Goal: Task Accomplishment & Management: Use online tool/utility

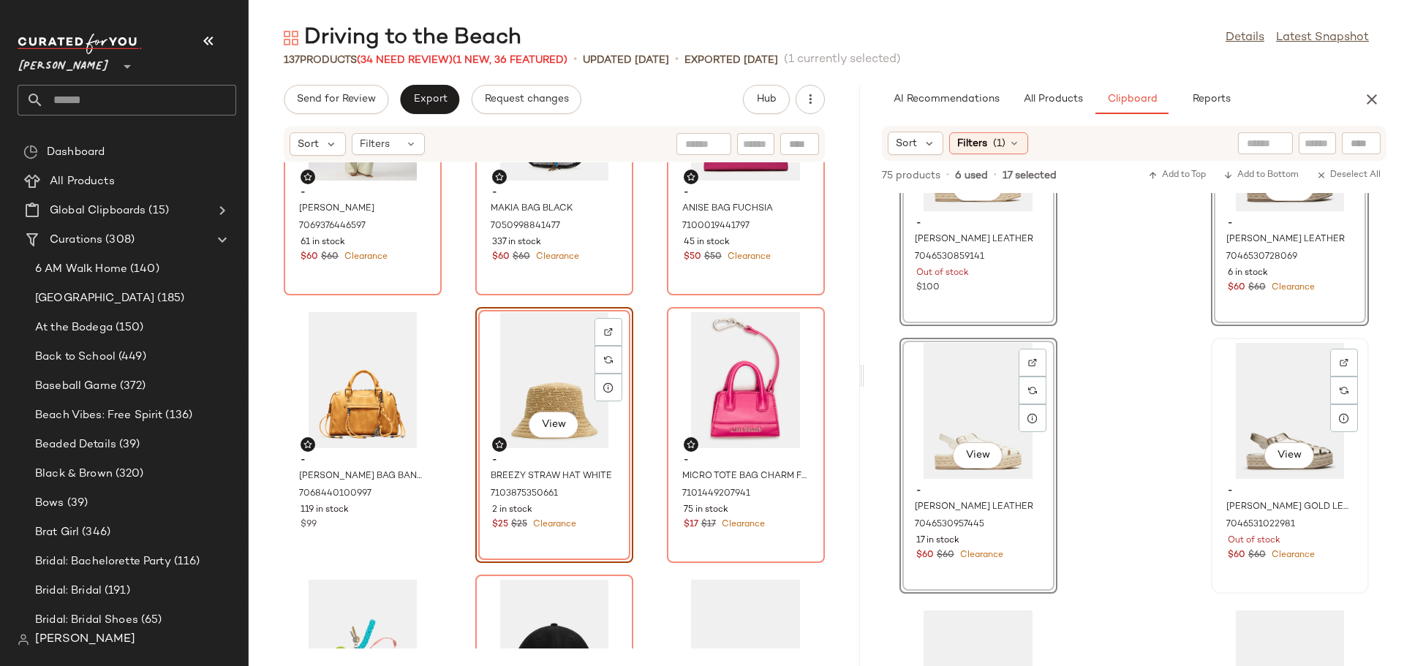
click at [1231, 417] on div "View" at bounding box center [1290, 411] width 148 height 136
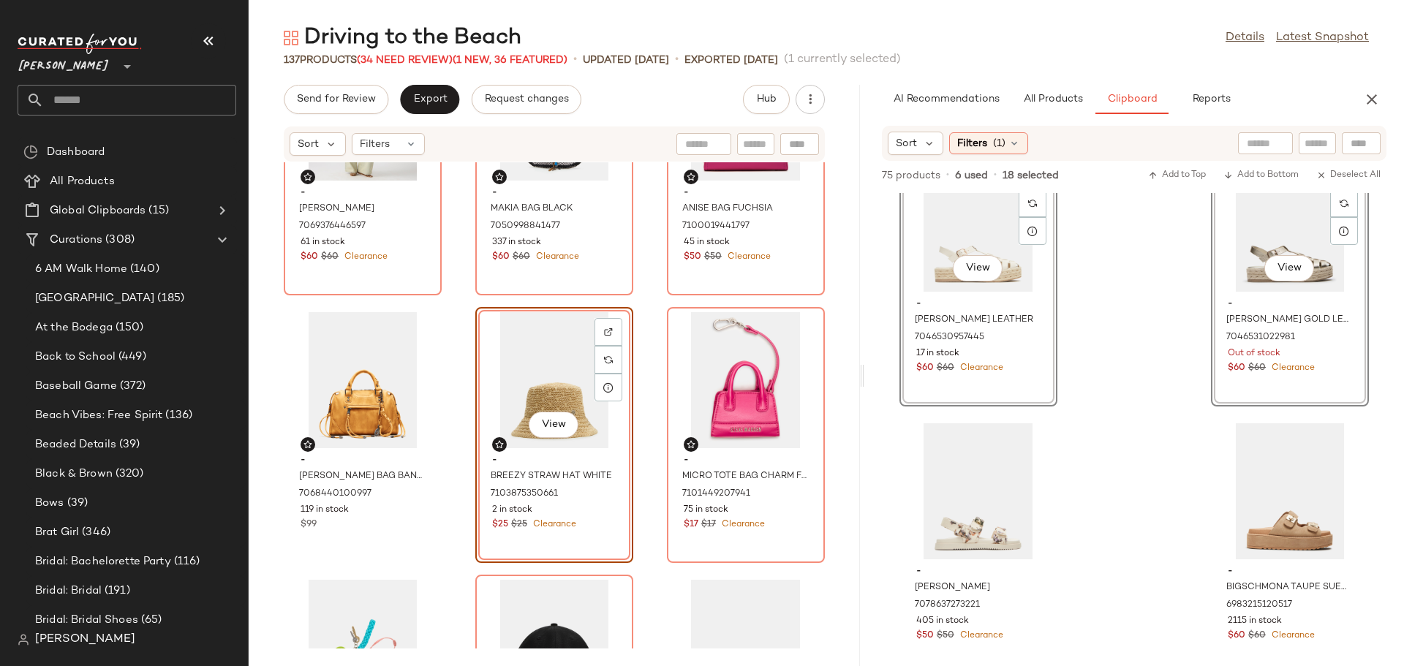
scroll to position [2498, 0]
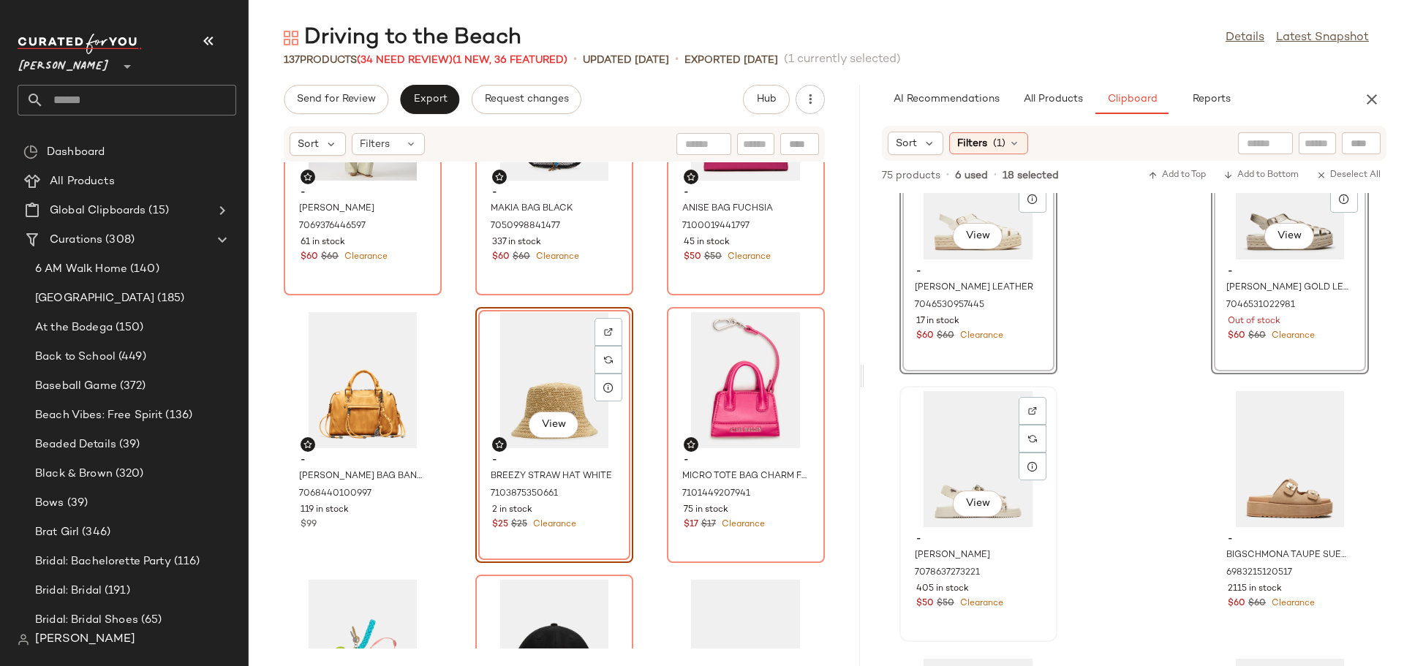
click at [961, 439] on div "View" at bounding box center [978, 459] width 148 height 136
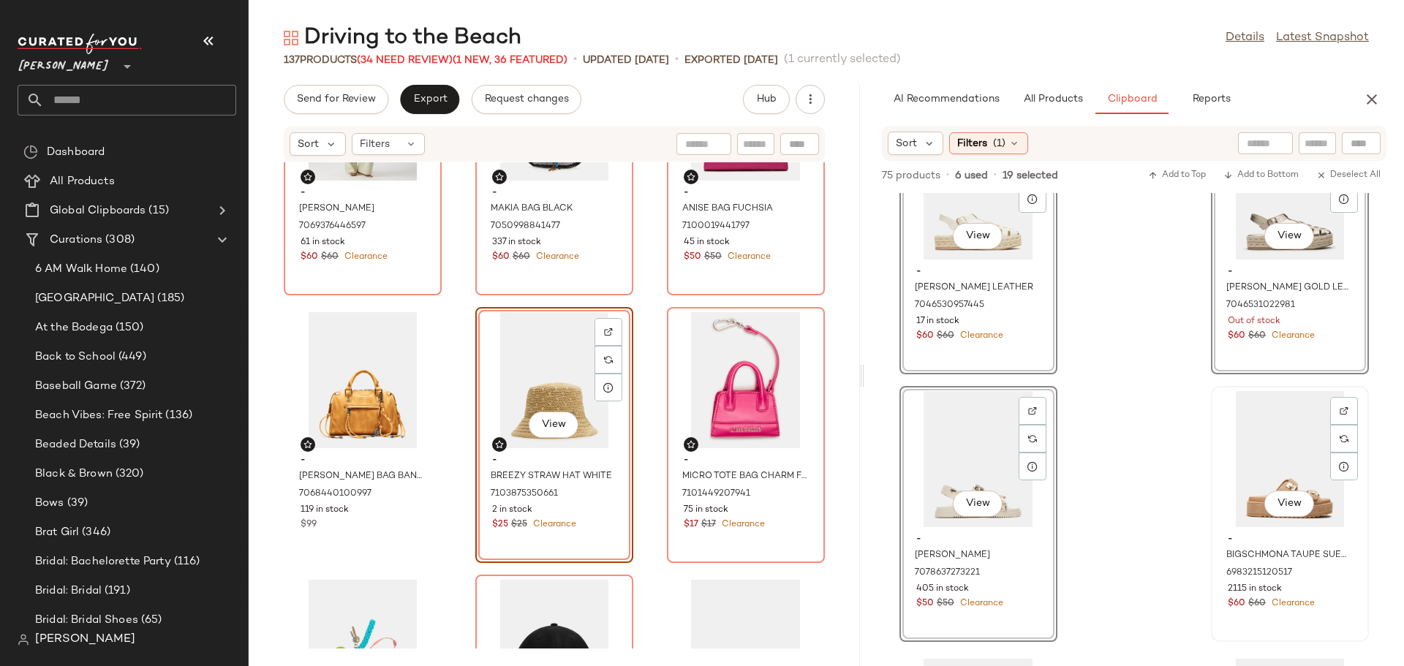
click at [1240, 438] on div "View" at bounding box center [1290, 459] width 148 height 136
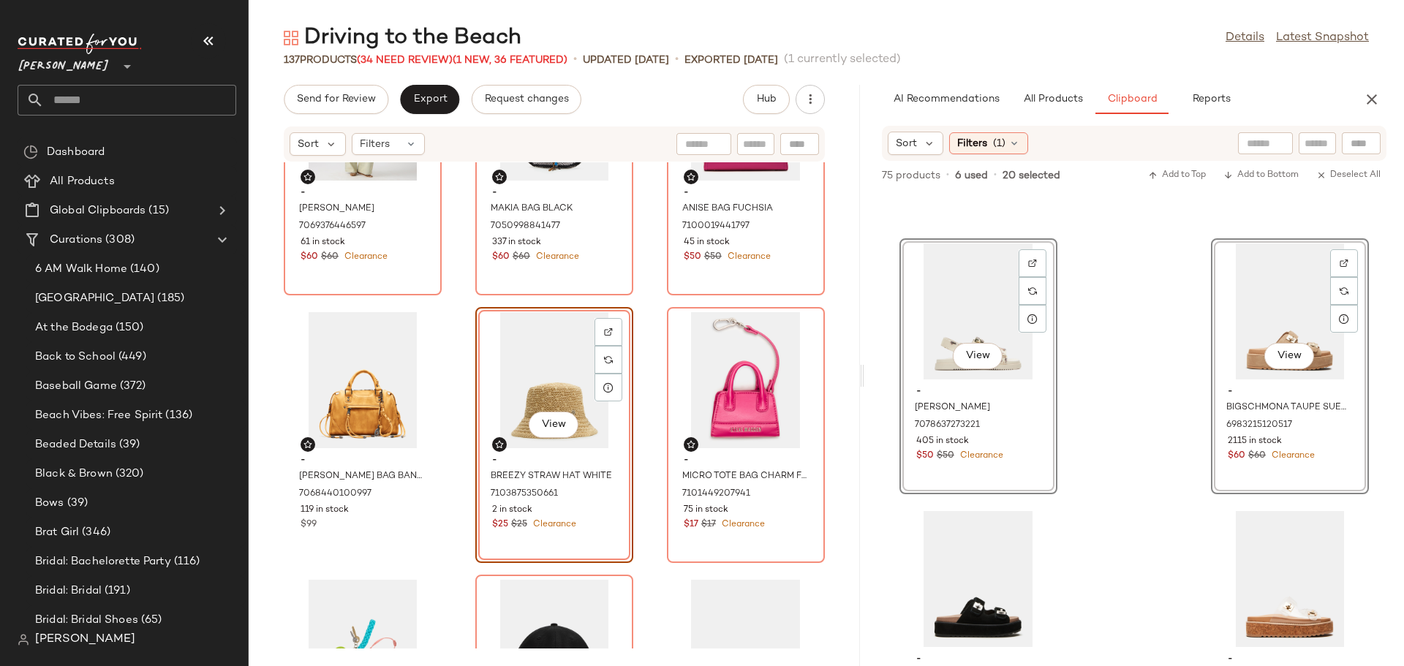
scroll to position [2790, 0]
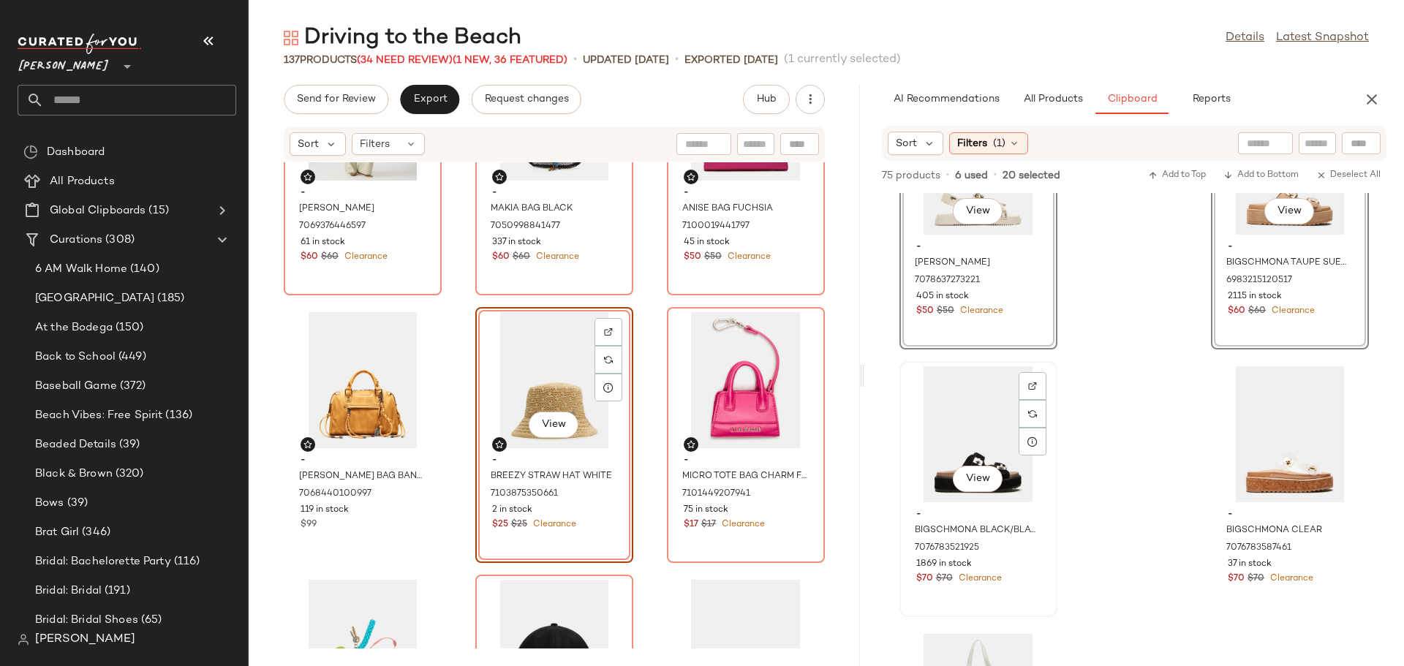
click at [983, 410] on div "View" at bounding box center [978, 434] width 148 height 136
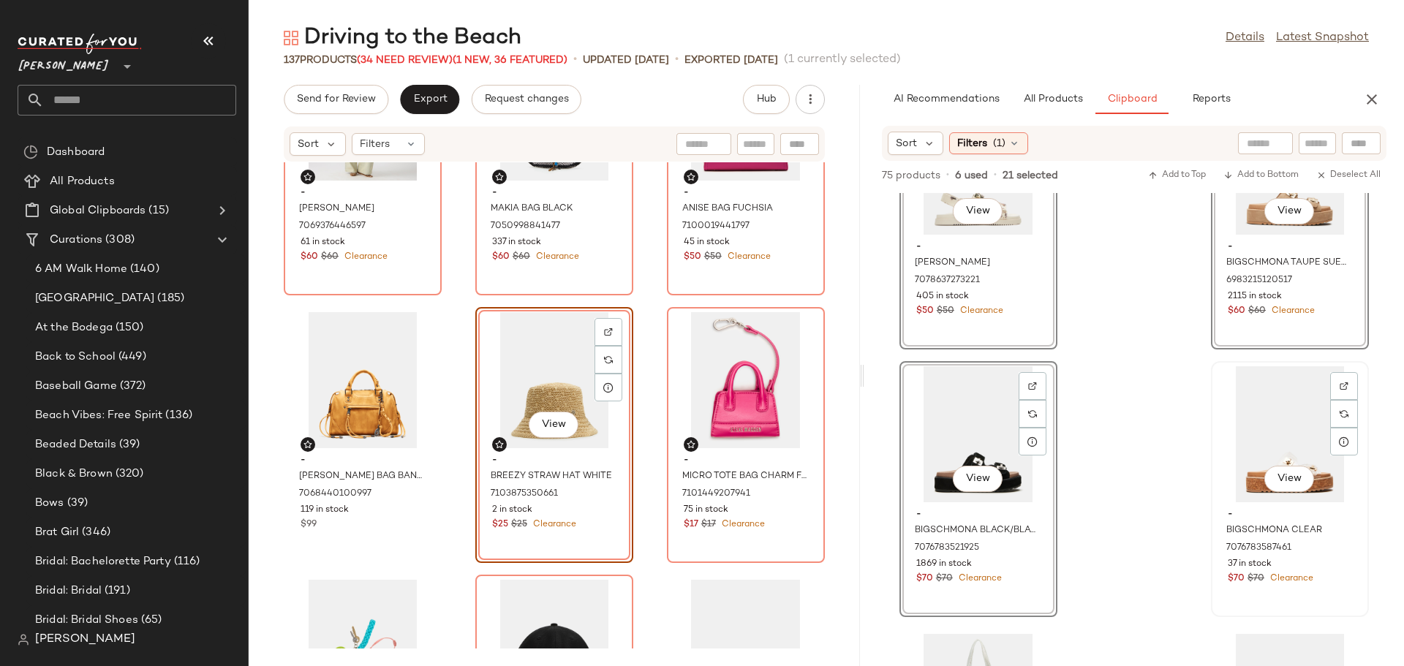
click at [1256, 422] on div "View" at bounding box center [1290, 434] width 148 height 136
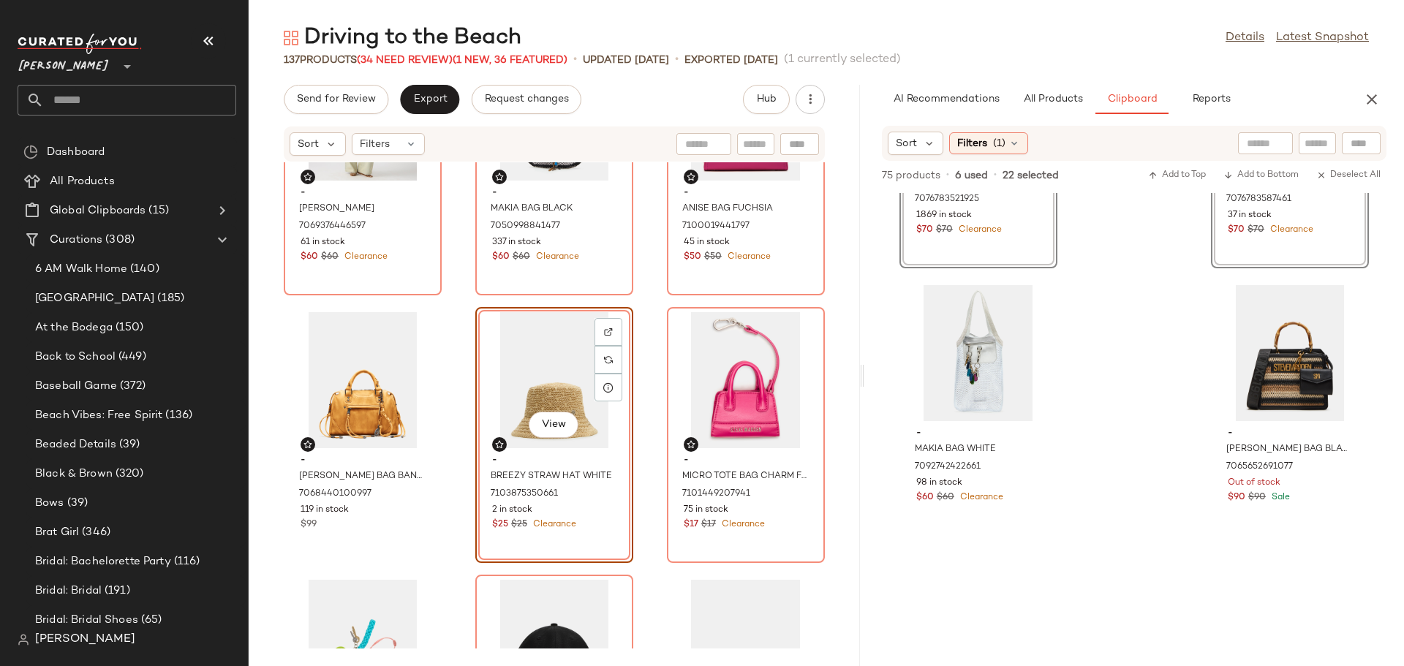
scroll to position [3156, 0]
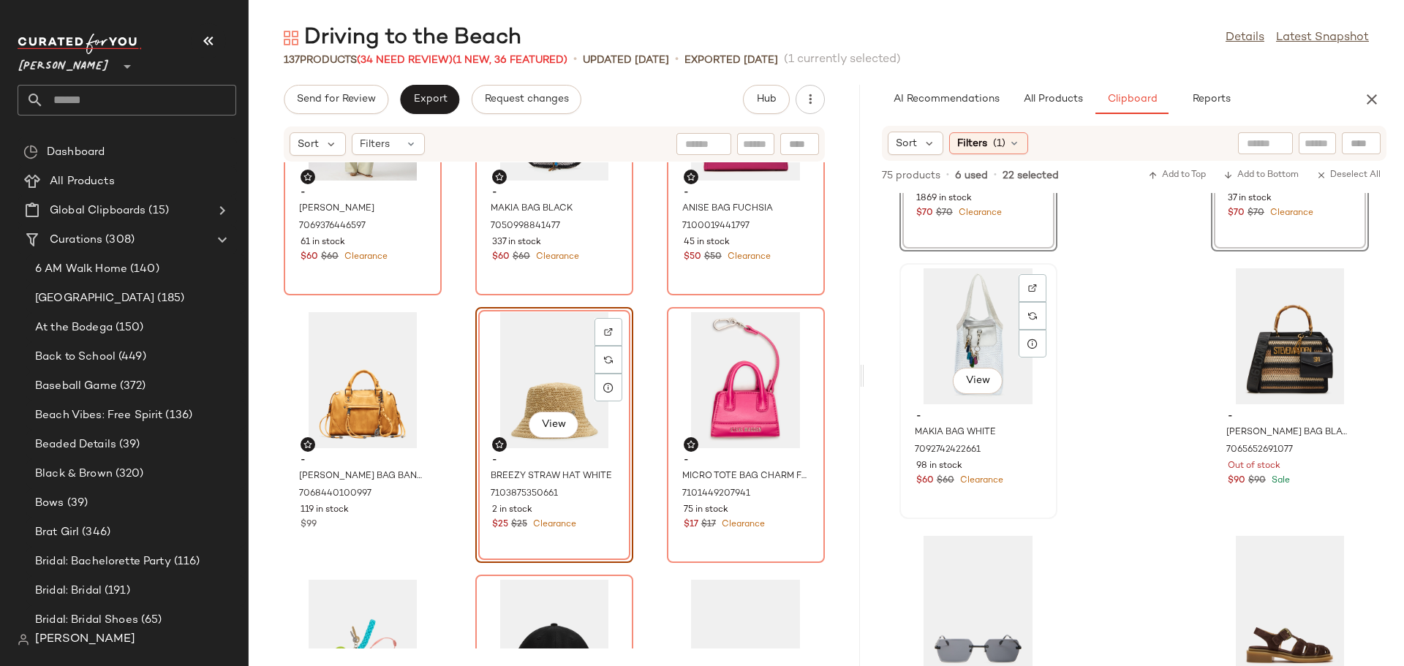
click at [942, 306] on div "View" at bounding box center [978, 336] width 148 height 136
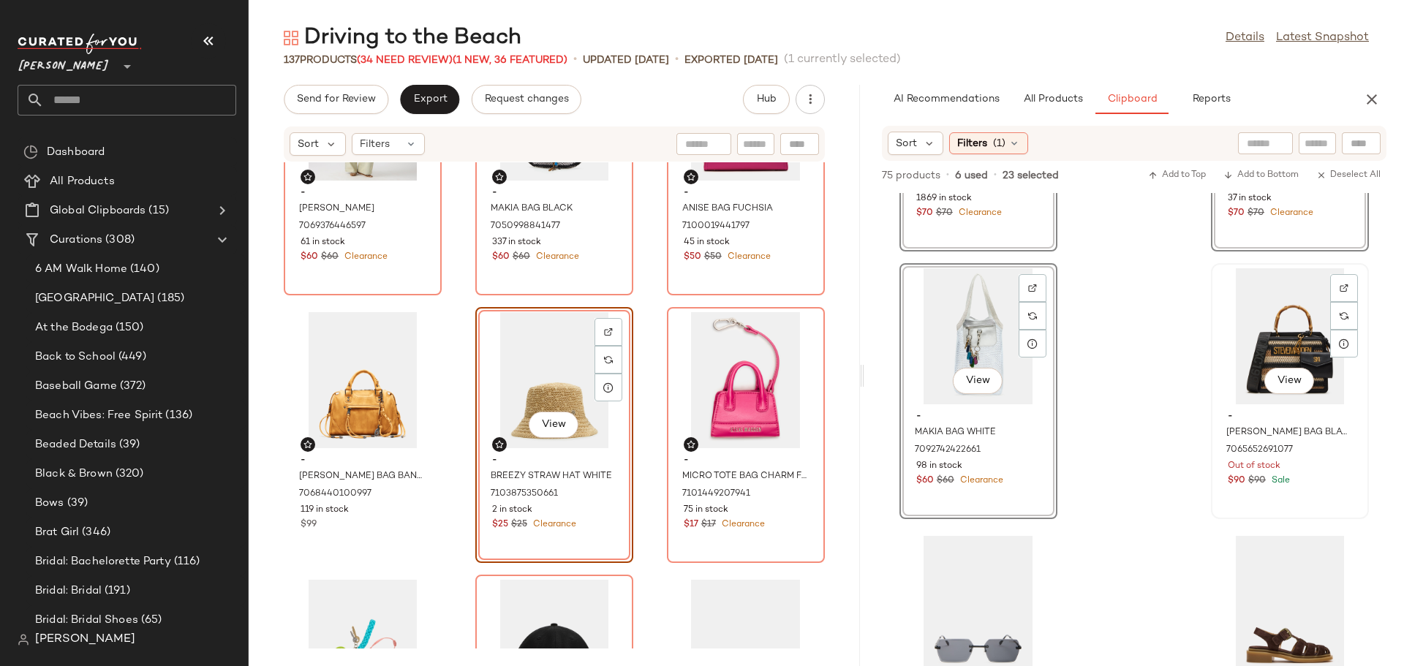
click at [1243, 353] on div "View" at bounding box center [1290, 336] width 148 height 136
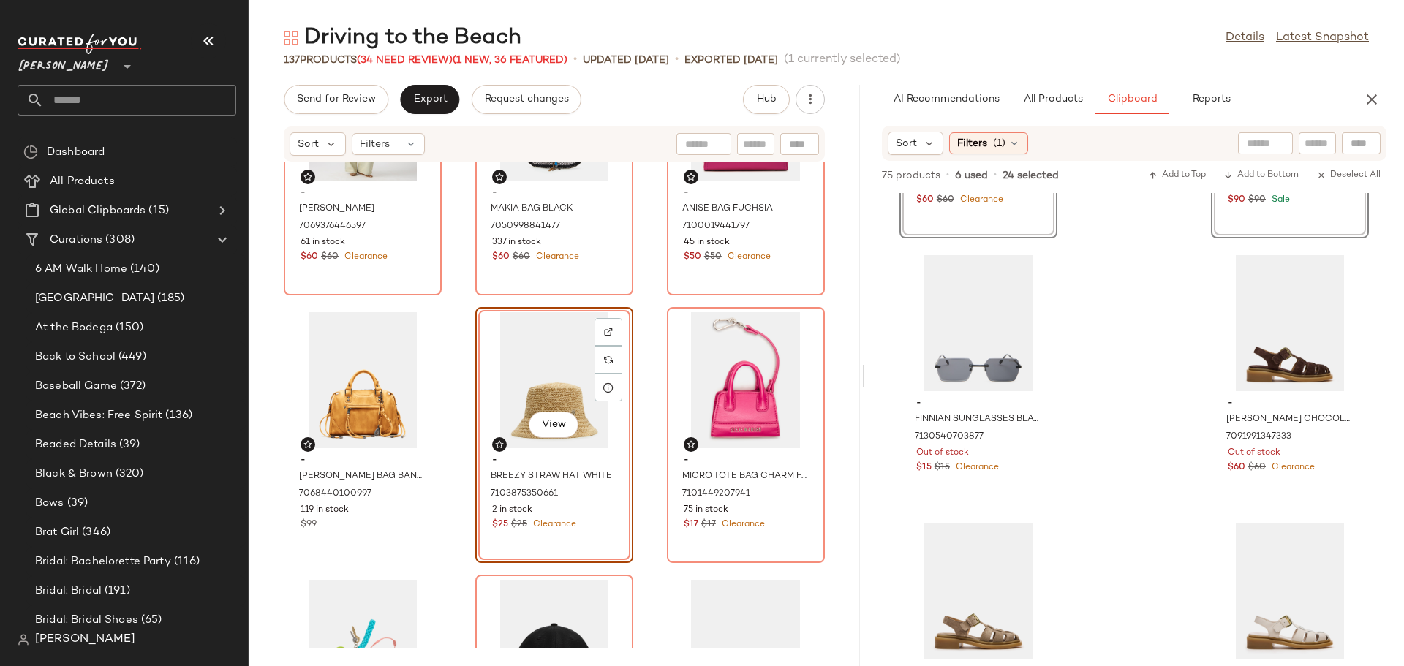
scroll to position [3448, 0]
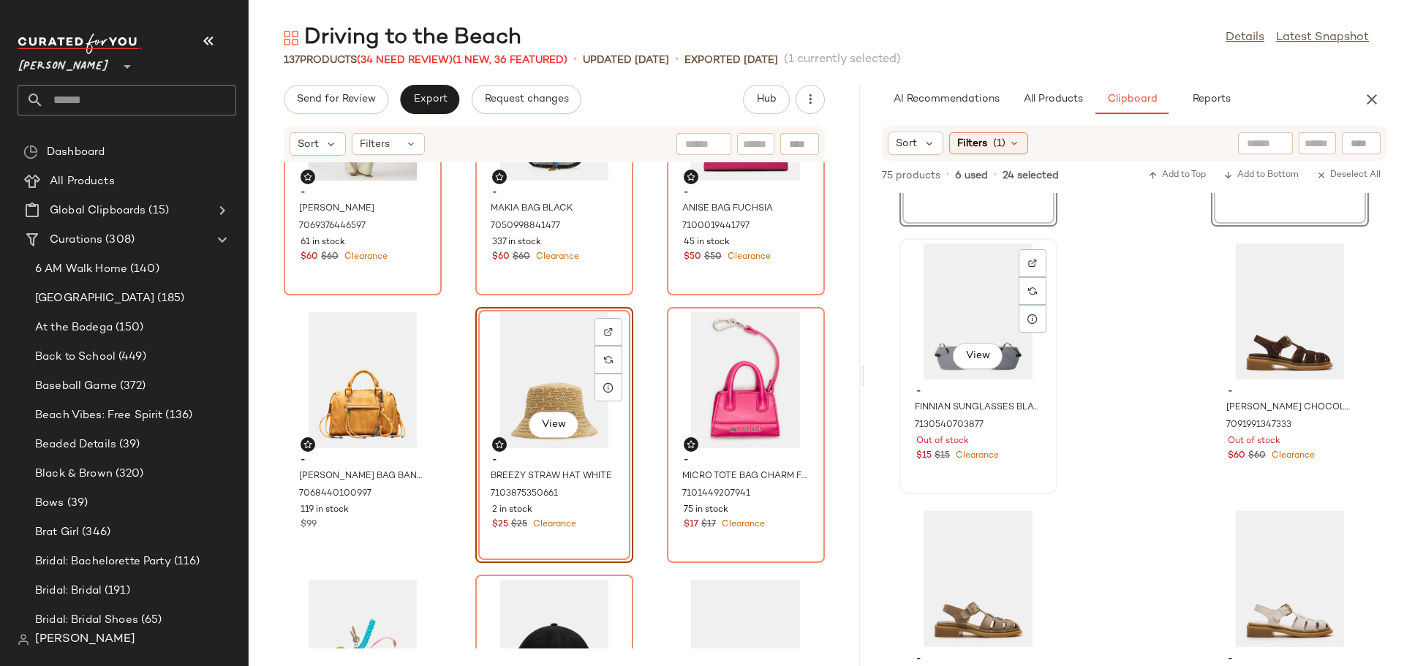
click at [933, 301] on div "View" at bounding box center [978, 311] width 148 height 136
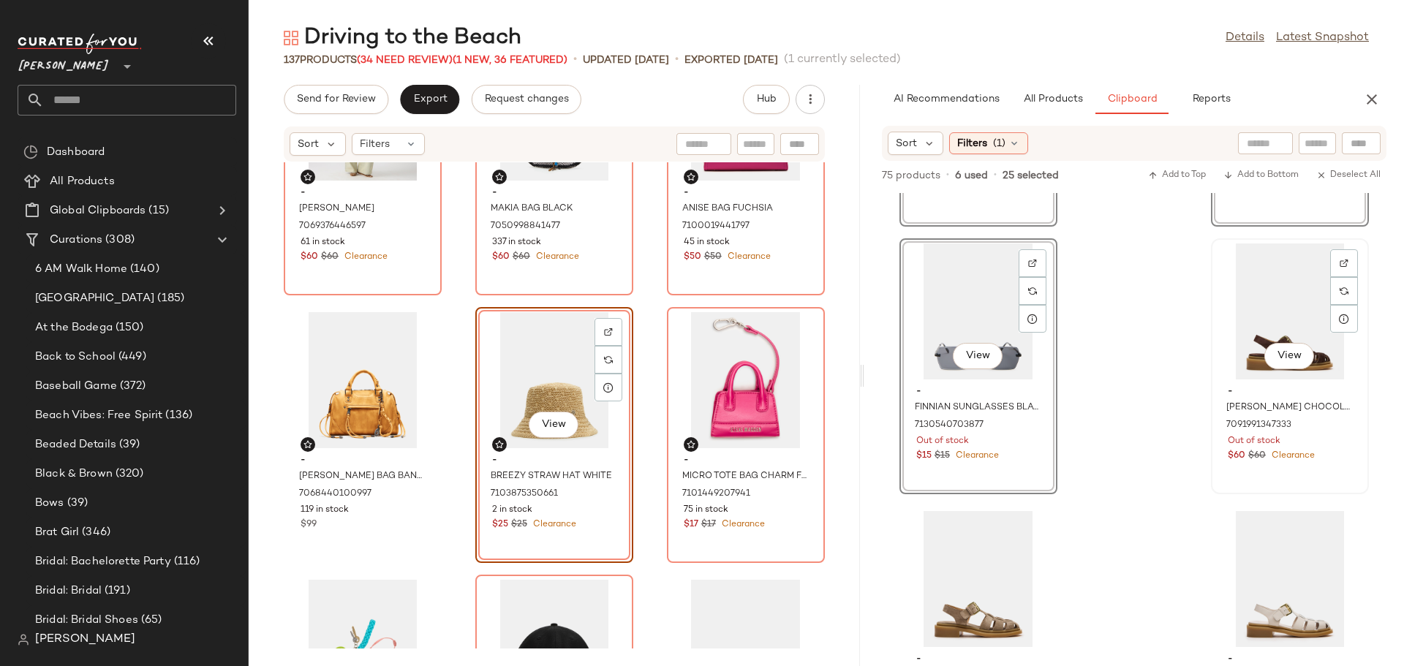
click at [1254, 332] on div "View" at bounding box center [1290, 311] width 148 height 136
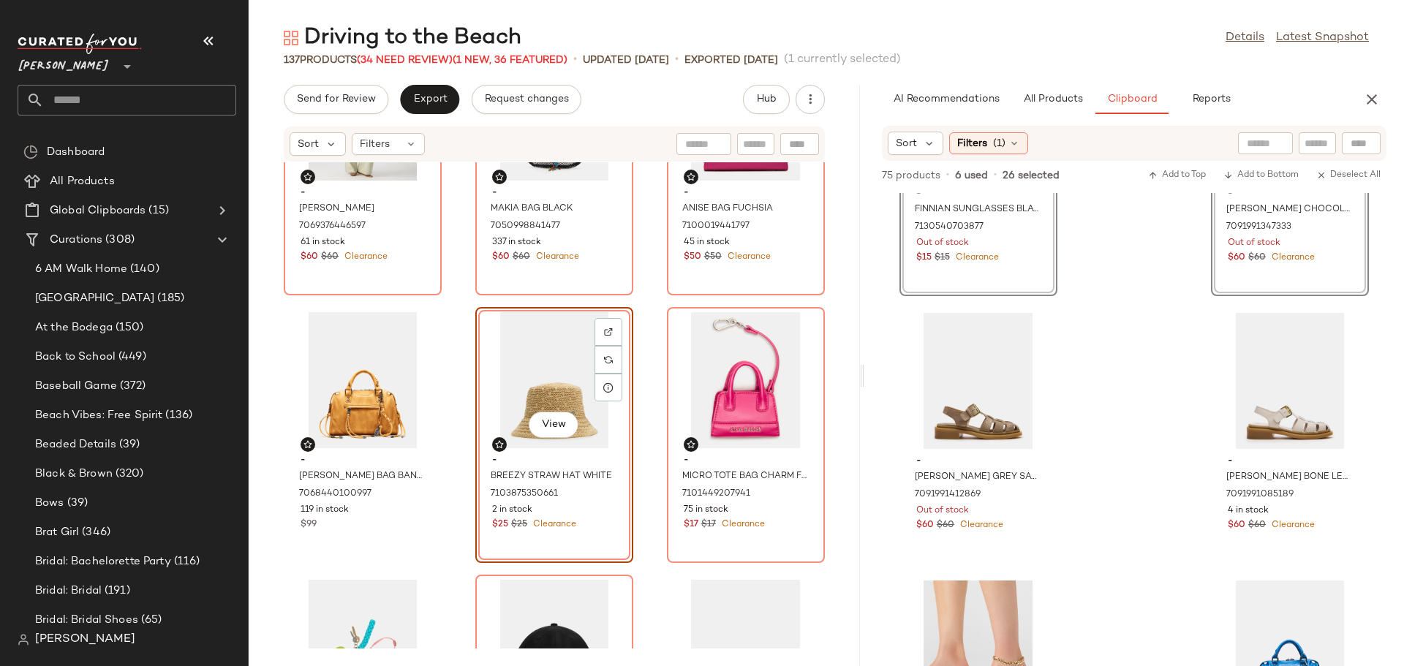
scroll to position [3667, 0]
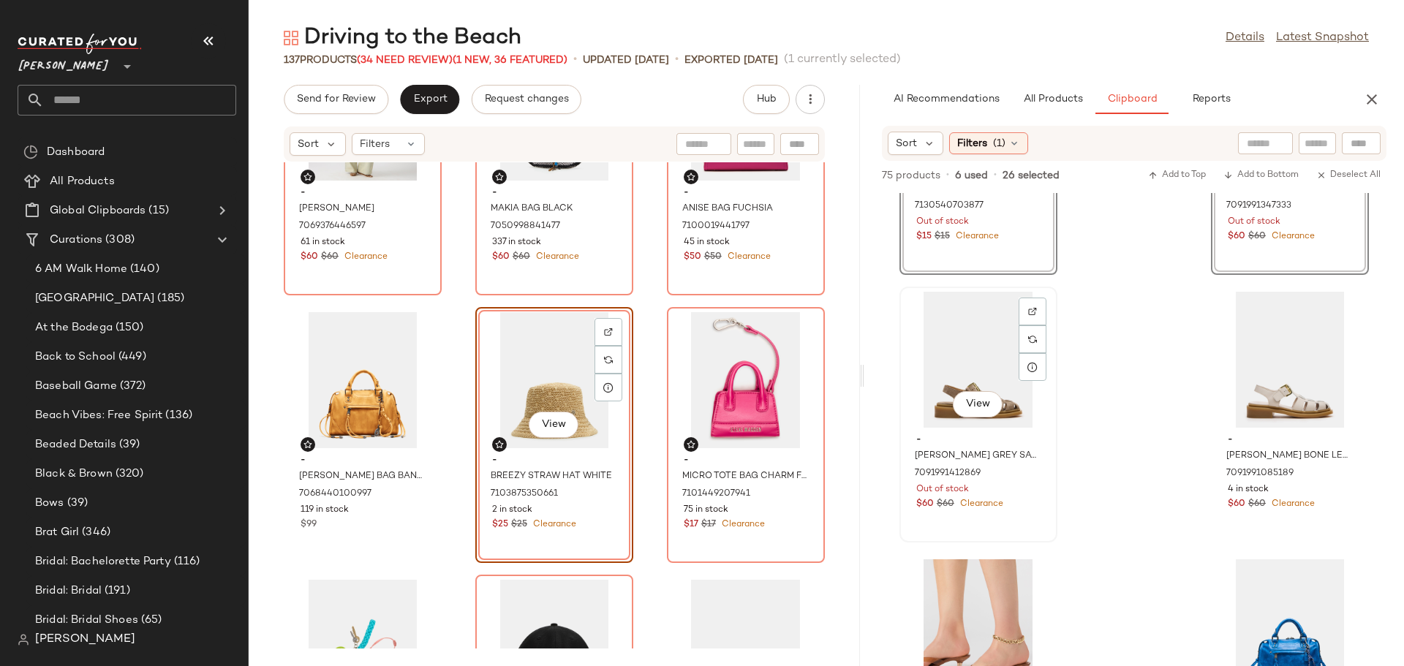
click at [961, 341] on div "View" at bounding box center [978, 360] width 148 height 136
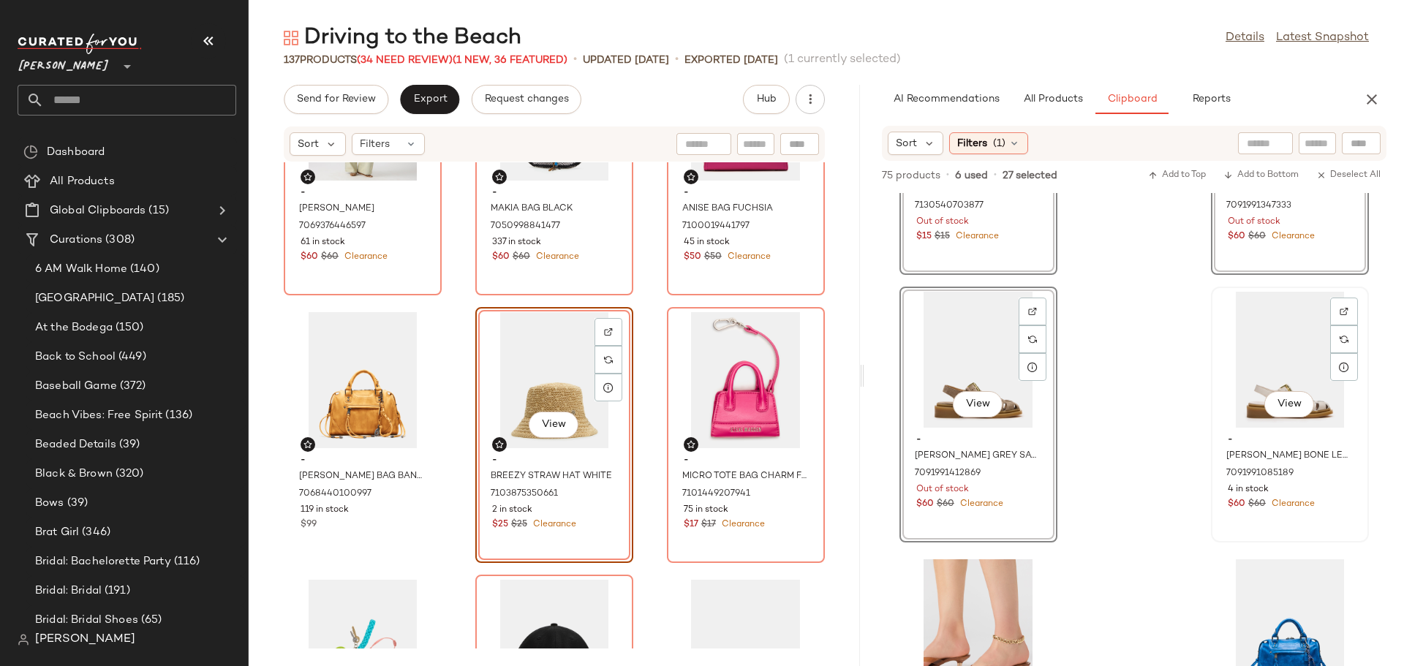
click at [1263, 349] on div "View" at bounding box center [1290, 360] width 148 height 136
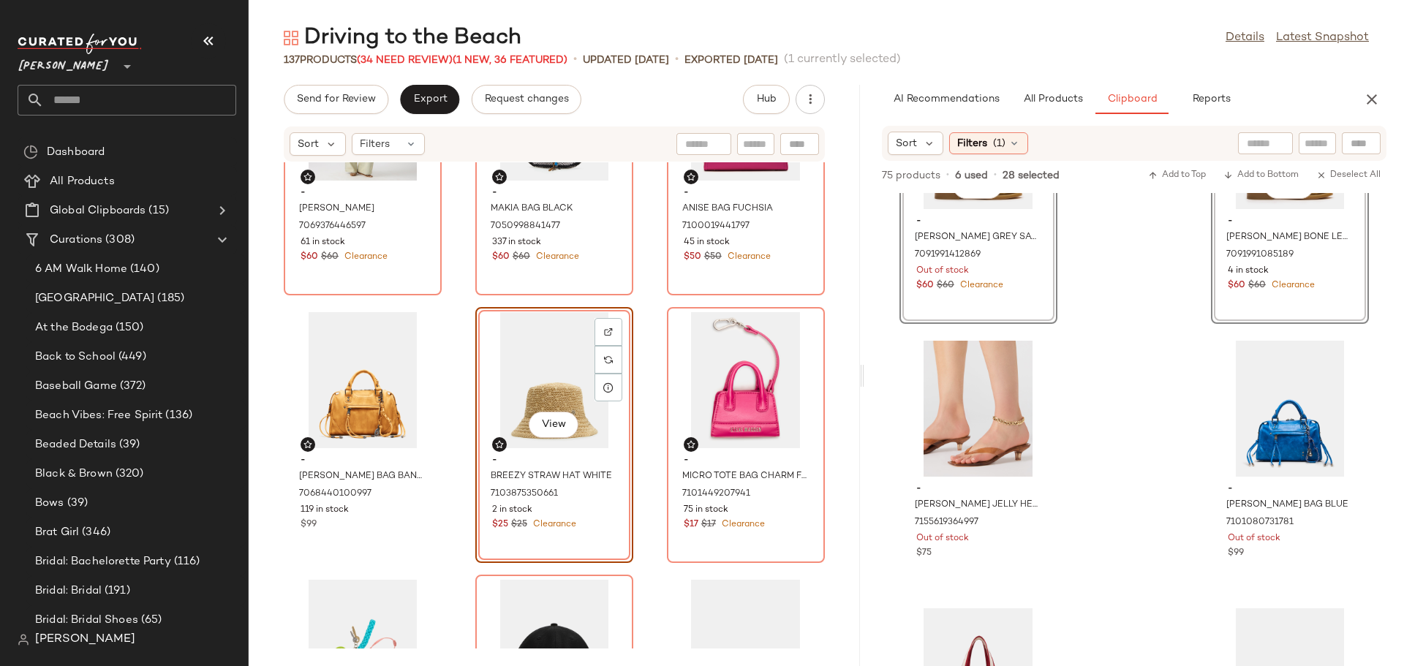
scroll to position [3887, 0]
click at [974, 375] on div "View" at bounding box center [978, 408] width 148 height 136
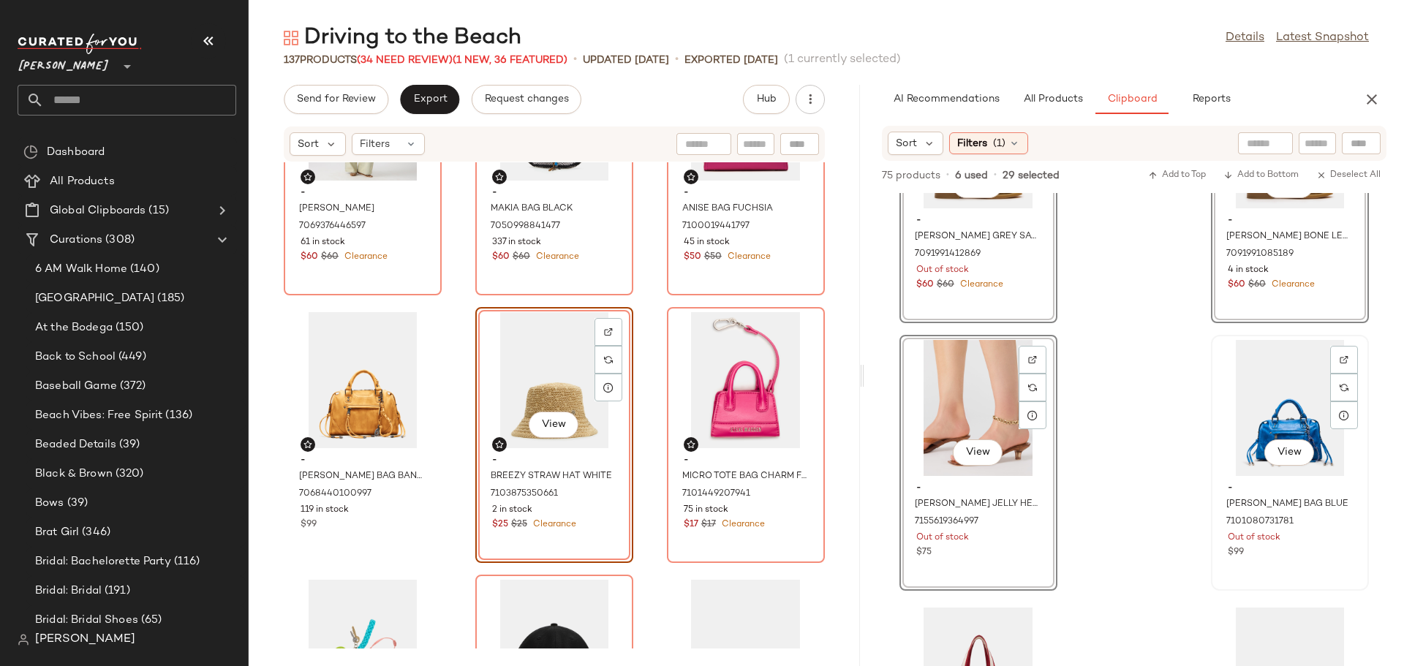
click at [1252, 393] on div "View" at bounding box center [1290, 408] width 148 height 136
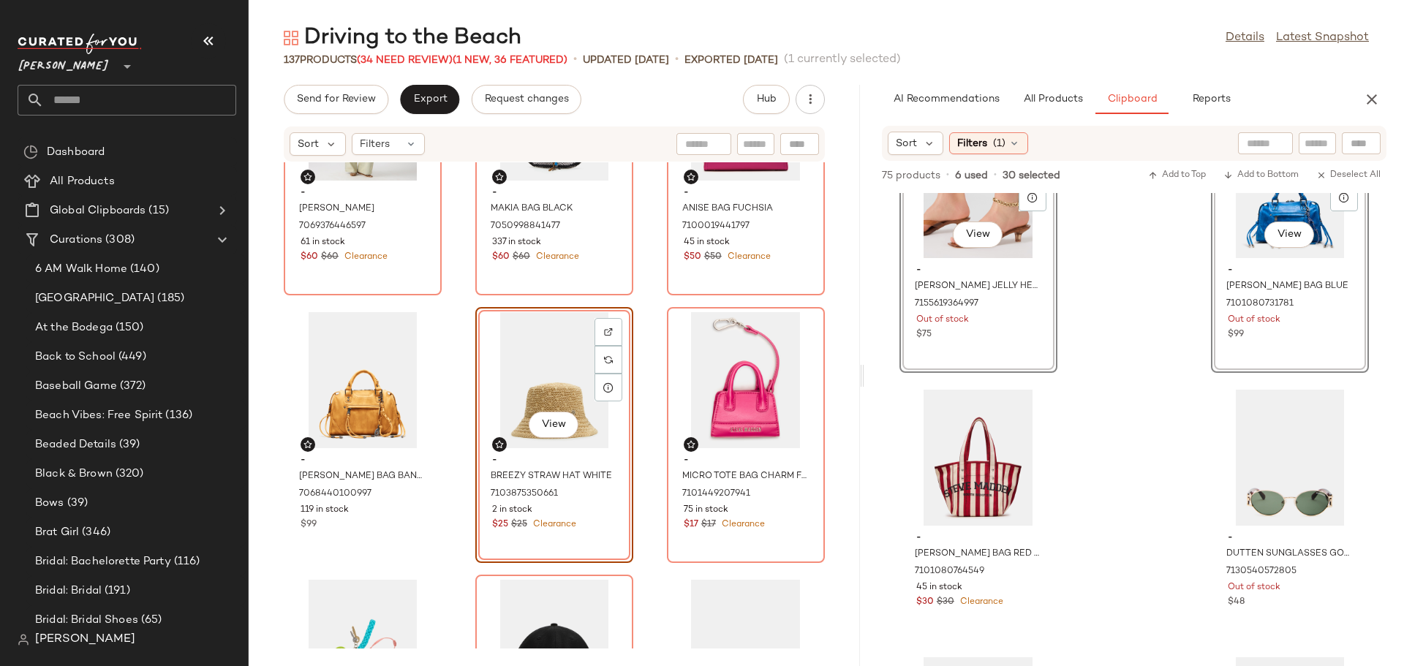
scroll to position [4106, 0]
click at [968, 430] on div "View" at bounding box center [978, 456] width 148 height 136
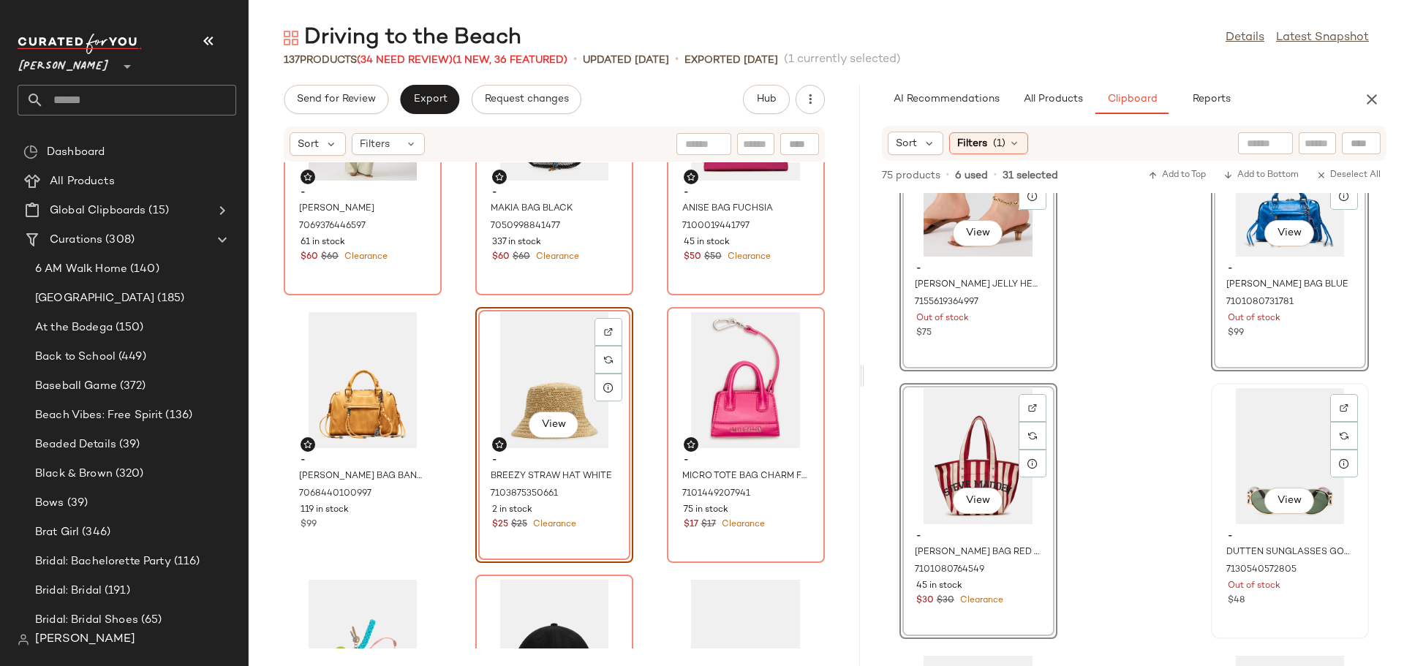
click at [1254, 451] on div "View" at bounding box center [1290, 456] width 148 height 136
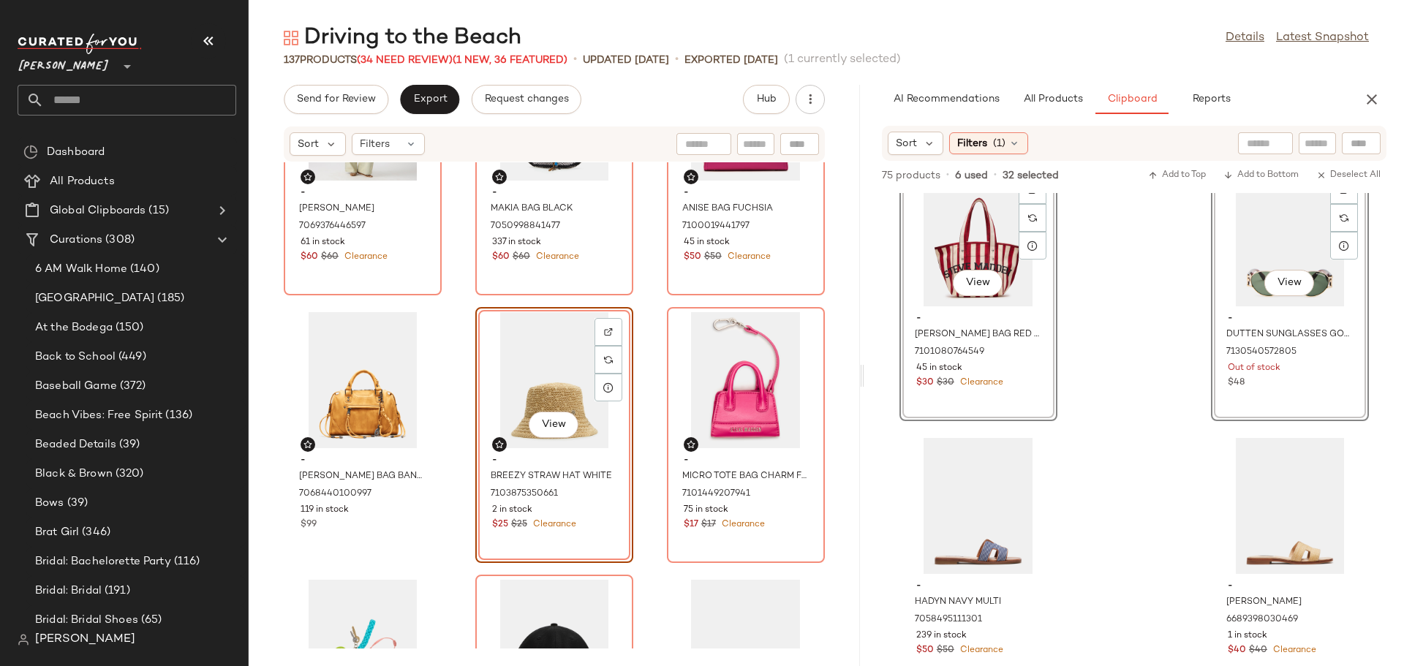
scroll to position [4399, 0]
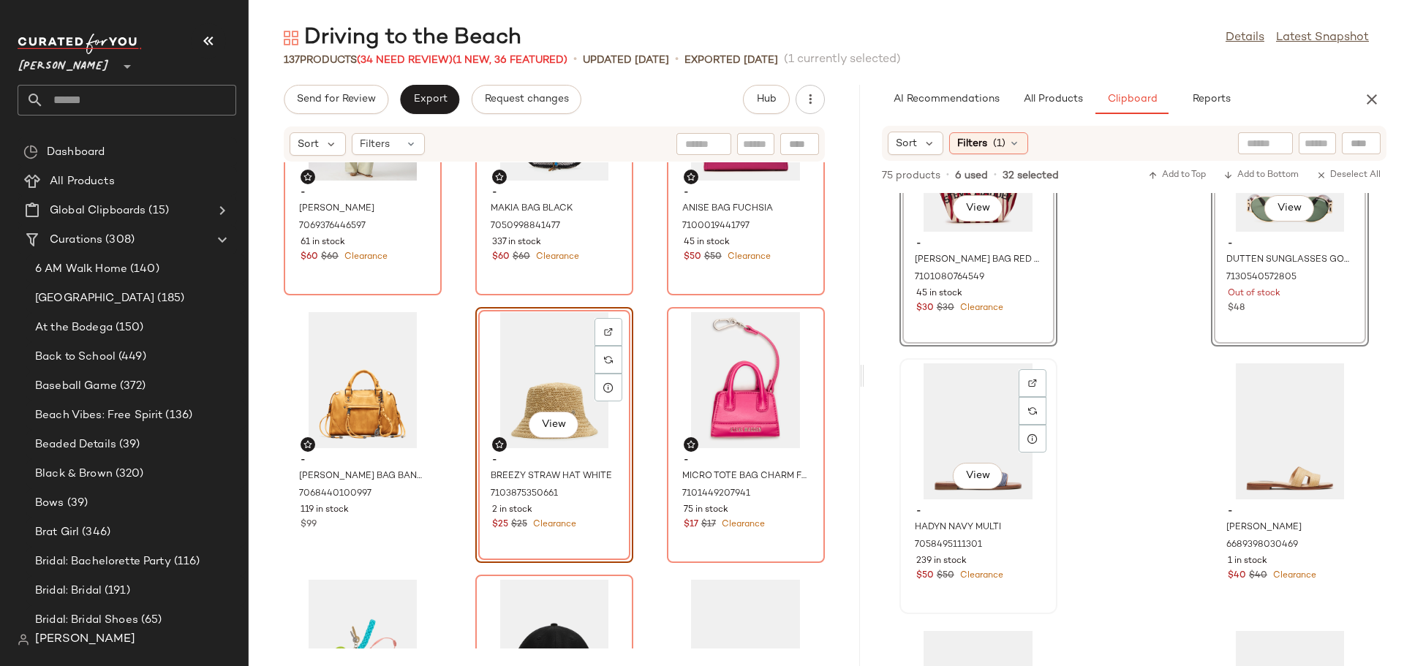
click at [963, 426] on div "View" at bounding box center [978, 431] width 148 height 136
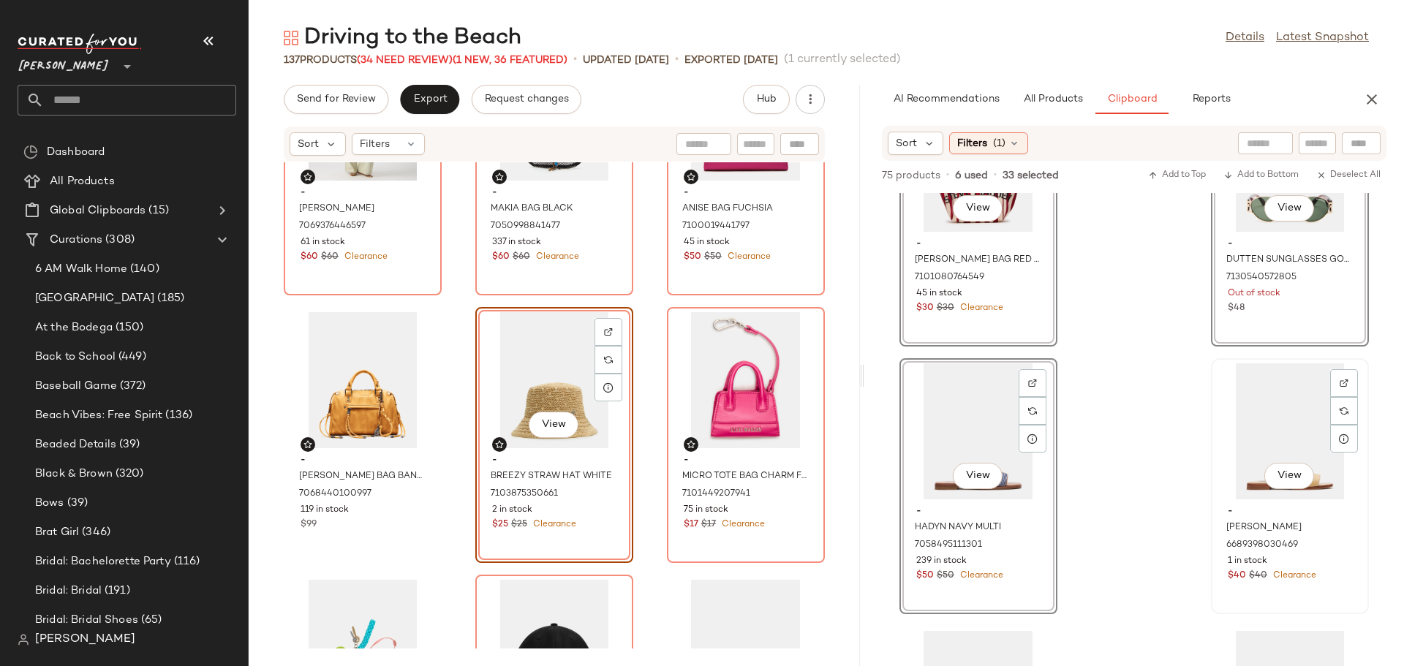
click at [1234, 419] on div "View" at bounding box center [1290, 431] width 148 height 136
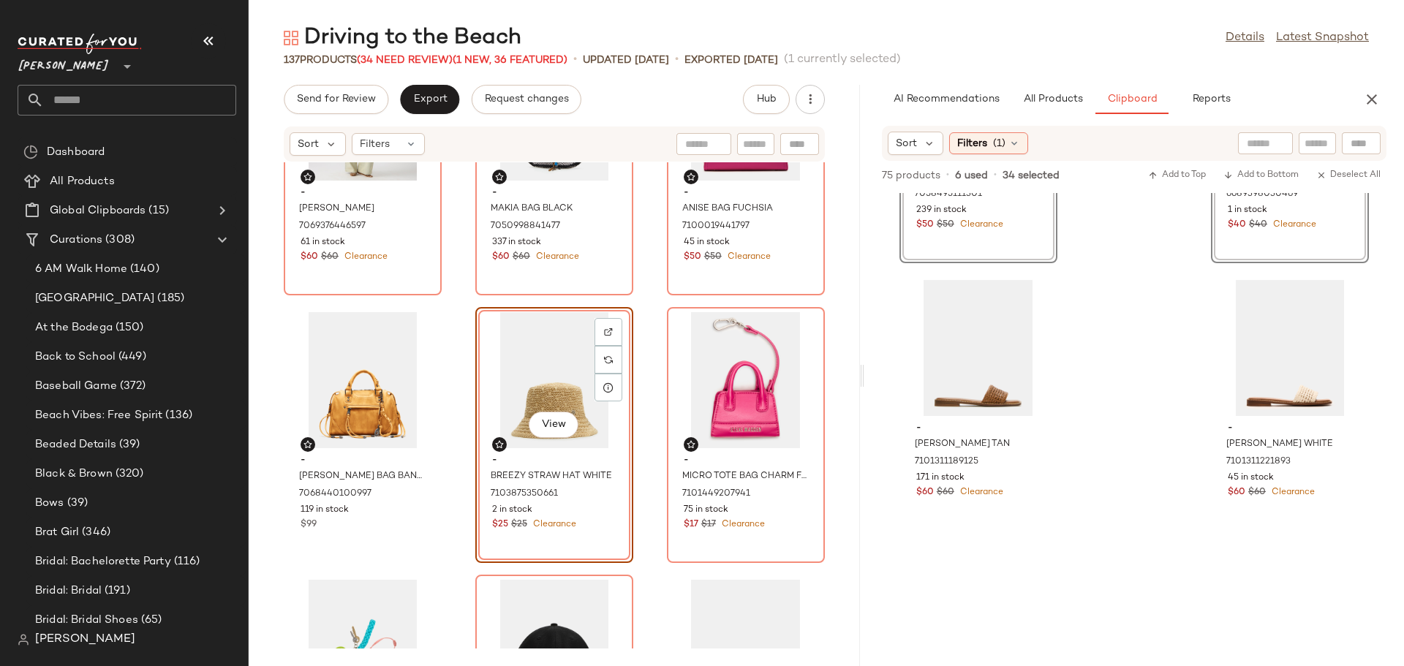
scroll to position [4764, 0]
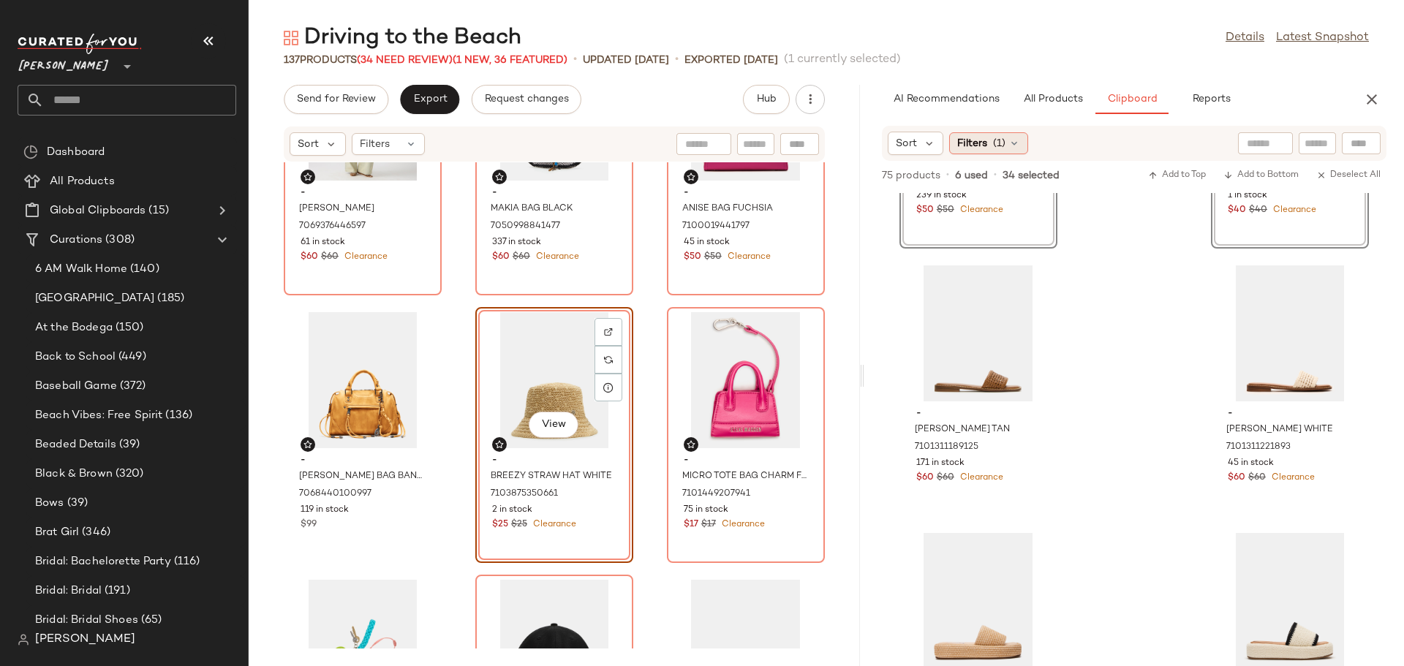
click at [1012, 143] on icon at bounding box center [1014, 143] width 12 height 12
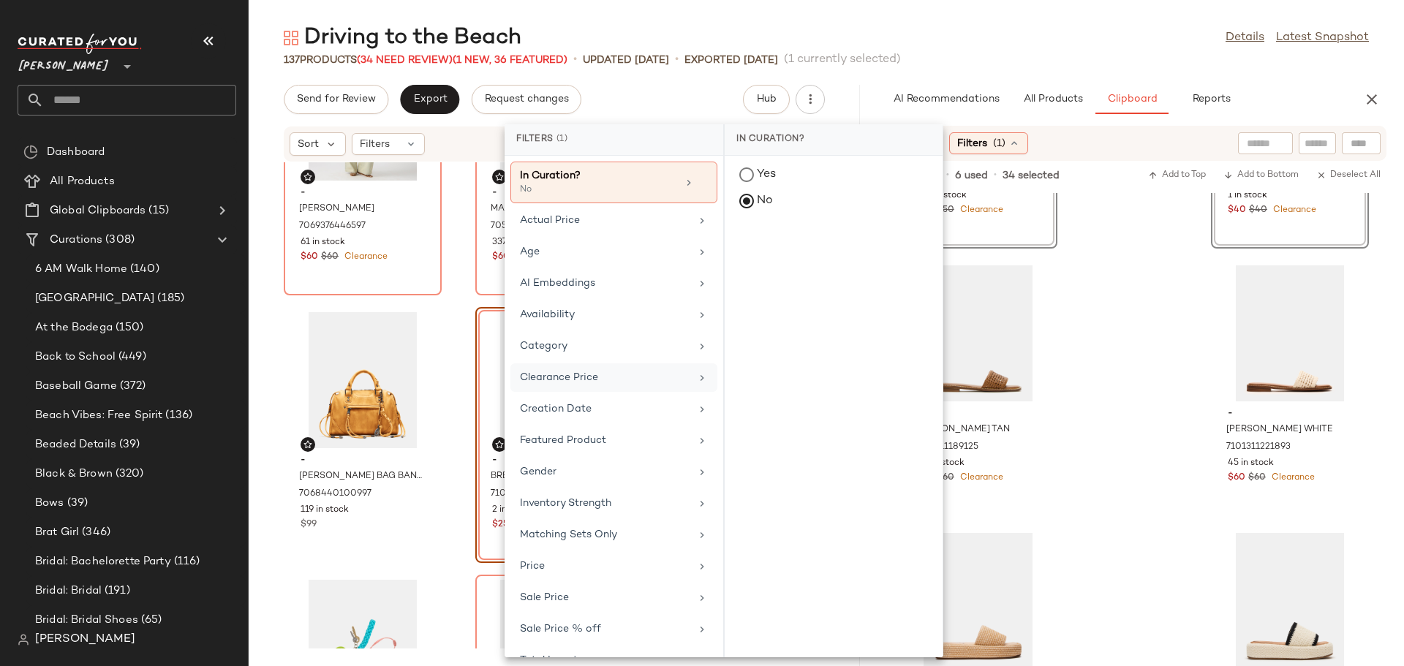
click at [630, 395] on div "Clearance Price" at bounding box center [613, 409] width 207 height 29
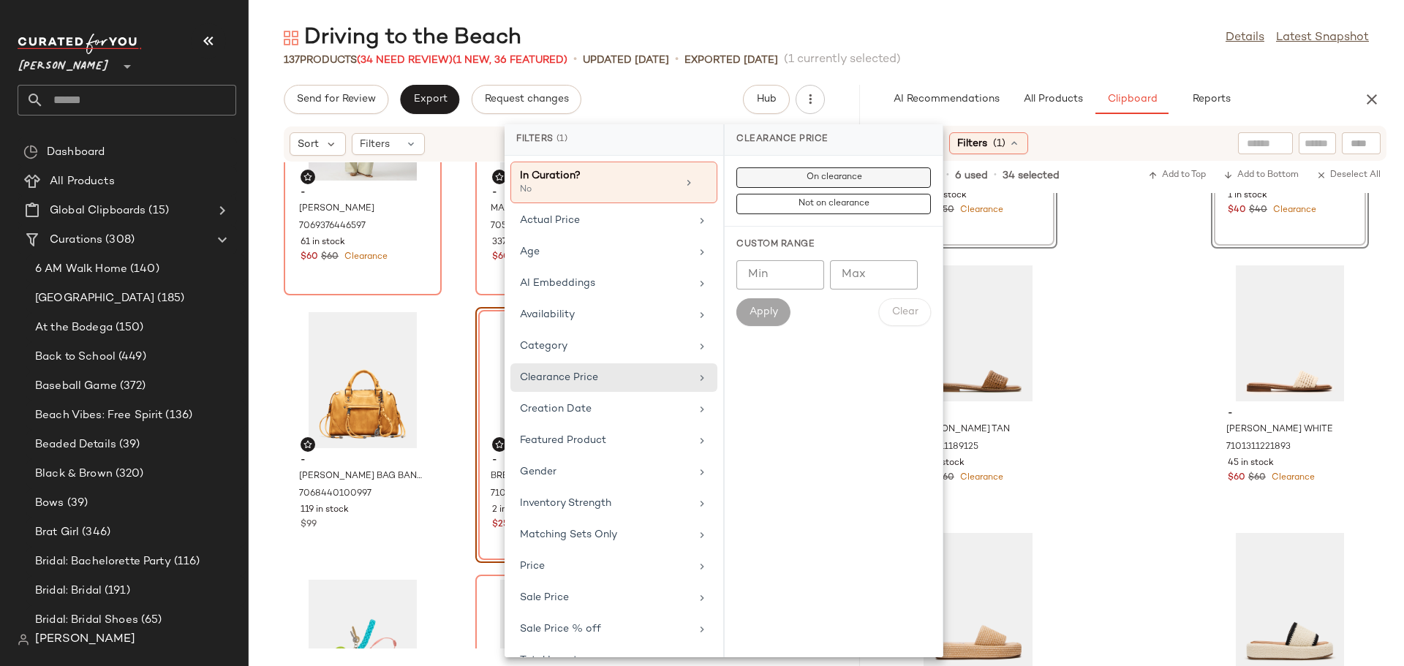
click at [830, 173] on span "On clearance" at bounding box center [833, 178] width 56 height 10
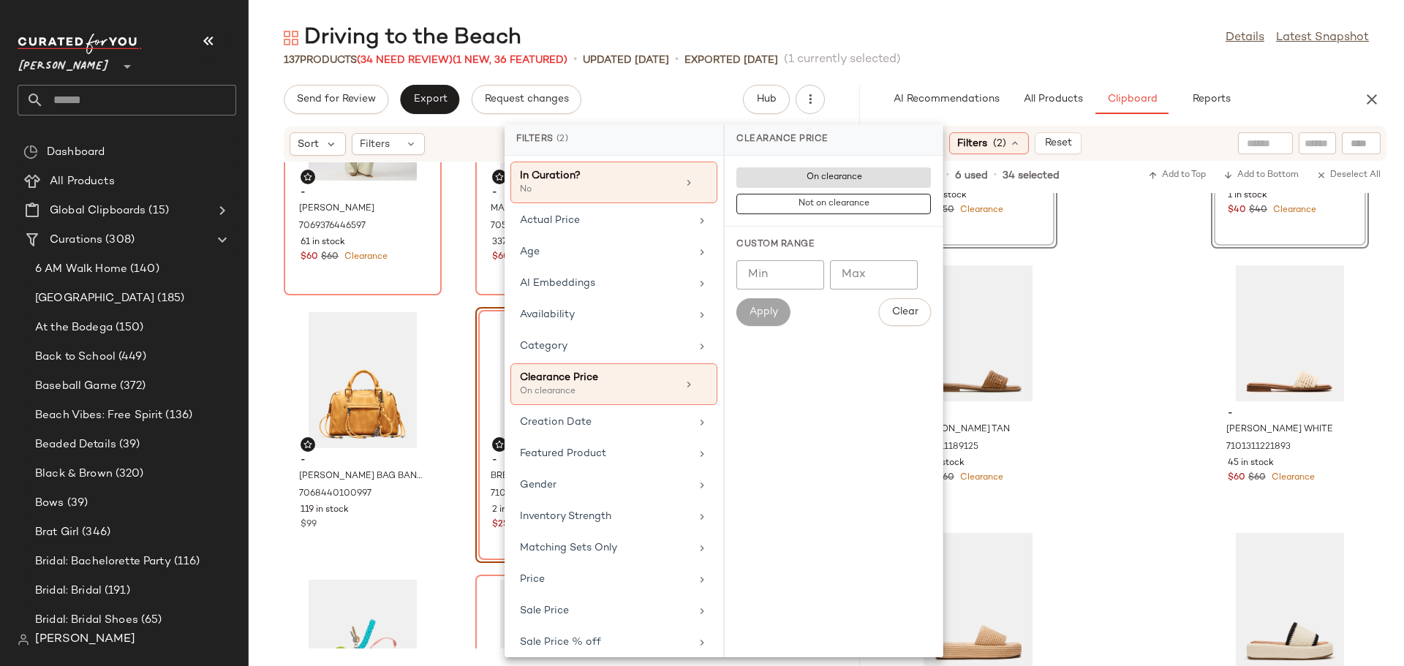
click at [1125, 337] on div "View - HADYN NAVY MULTI 7058495111301 239 in stock $50 $50 Clearance View - HAD…" at bounding box center [1134, 429] width 540 height 473
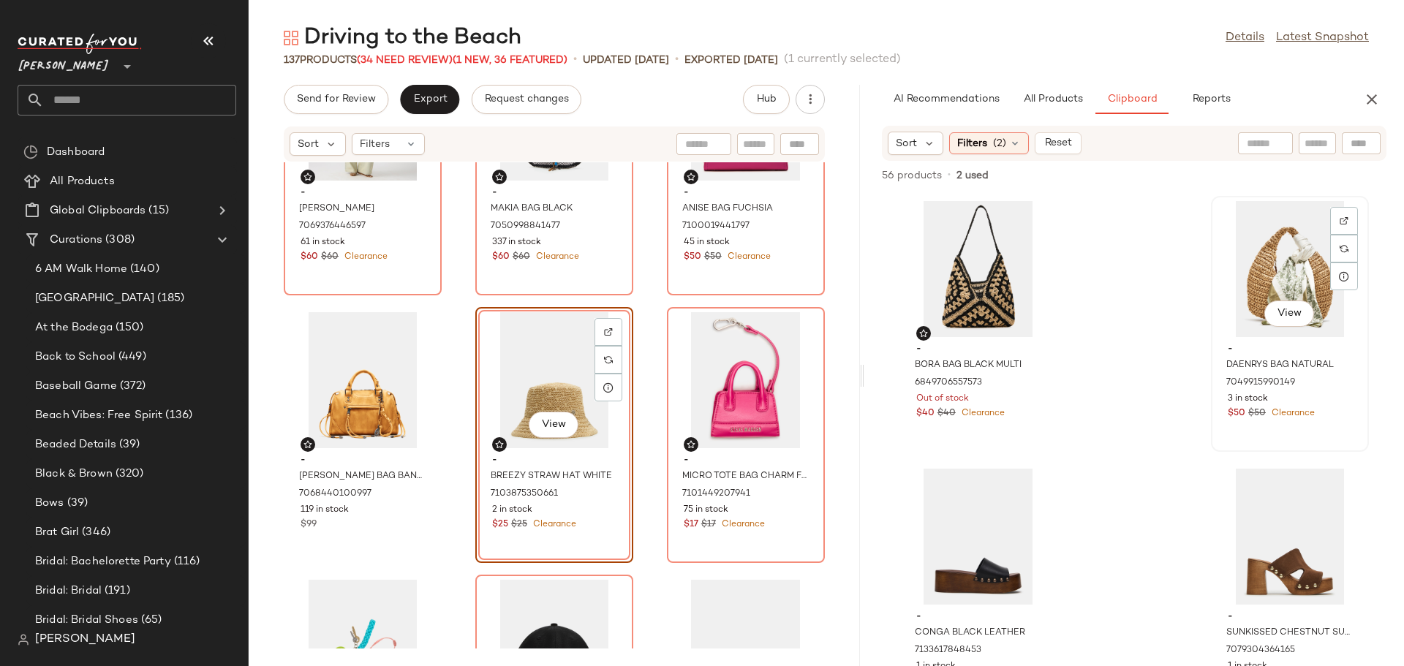
click at [1237, 280] on div "View" at bounding box center [1290, 269] width 148 height 136
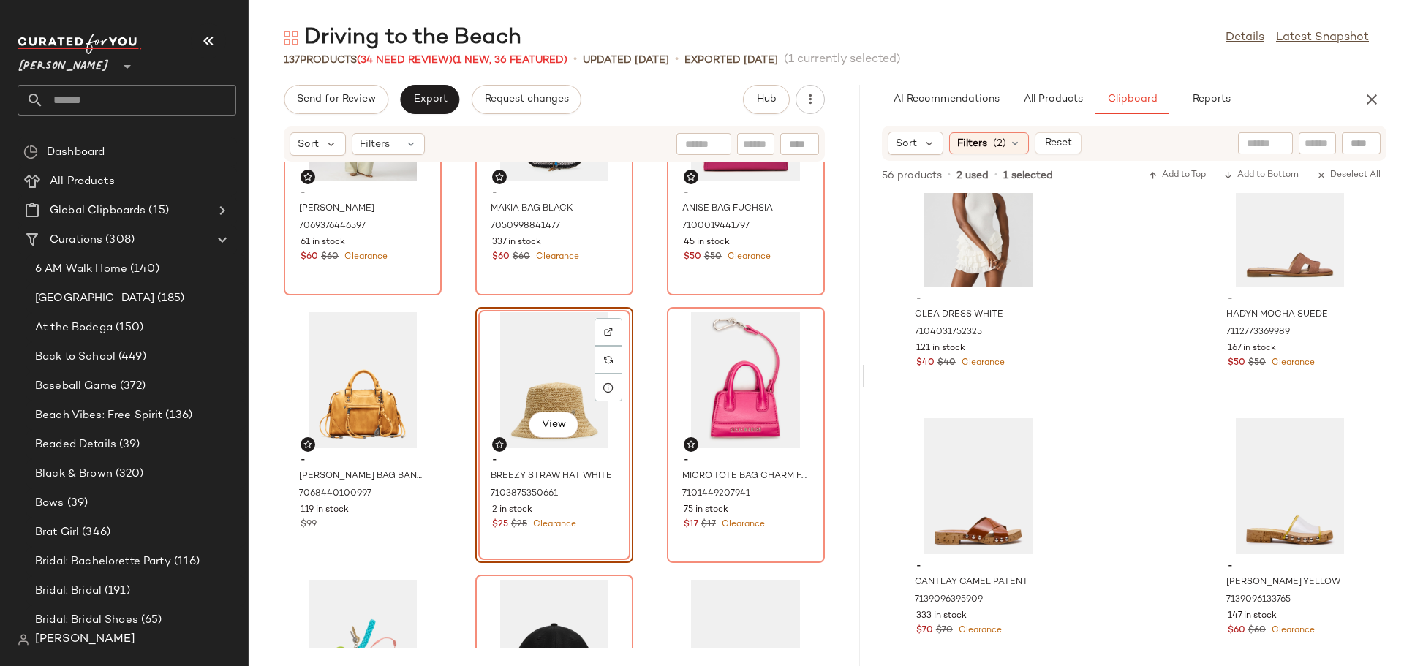
scroll to position [6755, 0]
click at [1258, 508] on div "View" at bounding box center [1290, 483] width 148 height 136
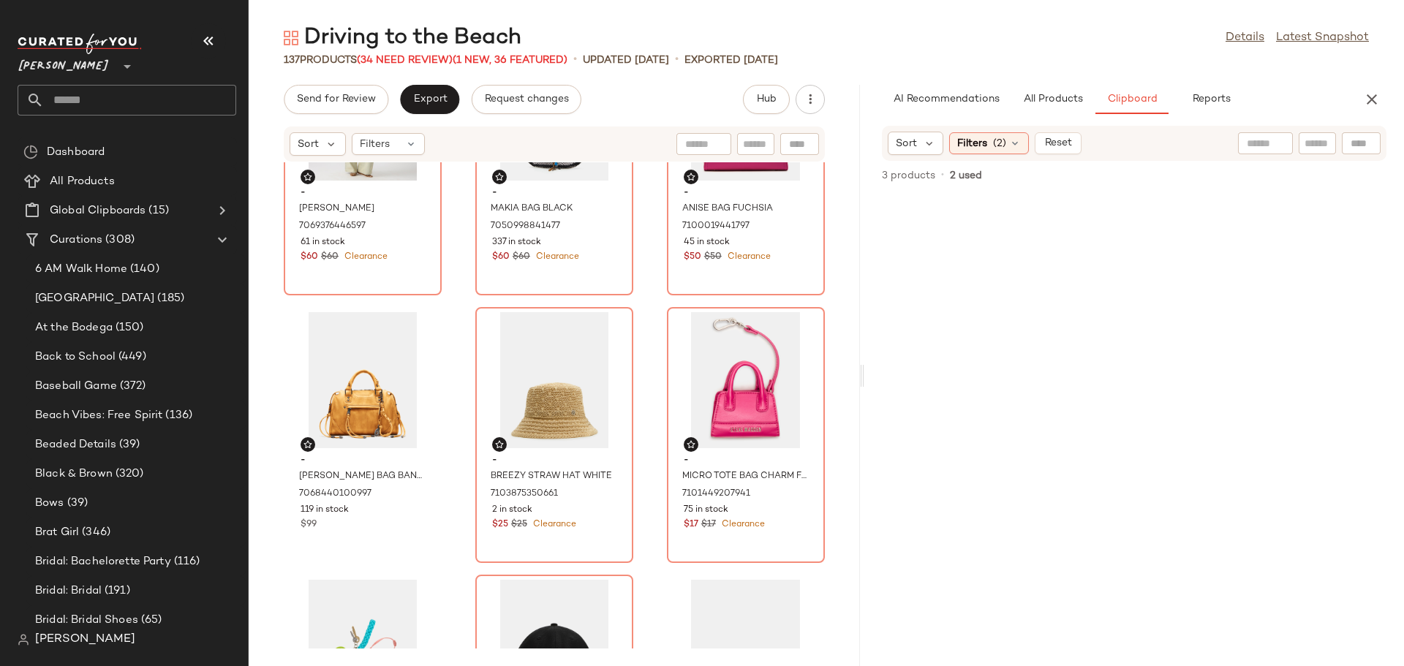
scroll to position [0, 0]
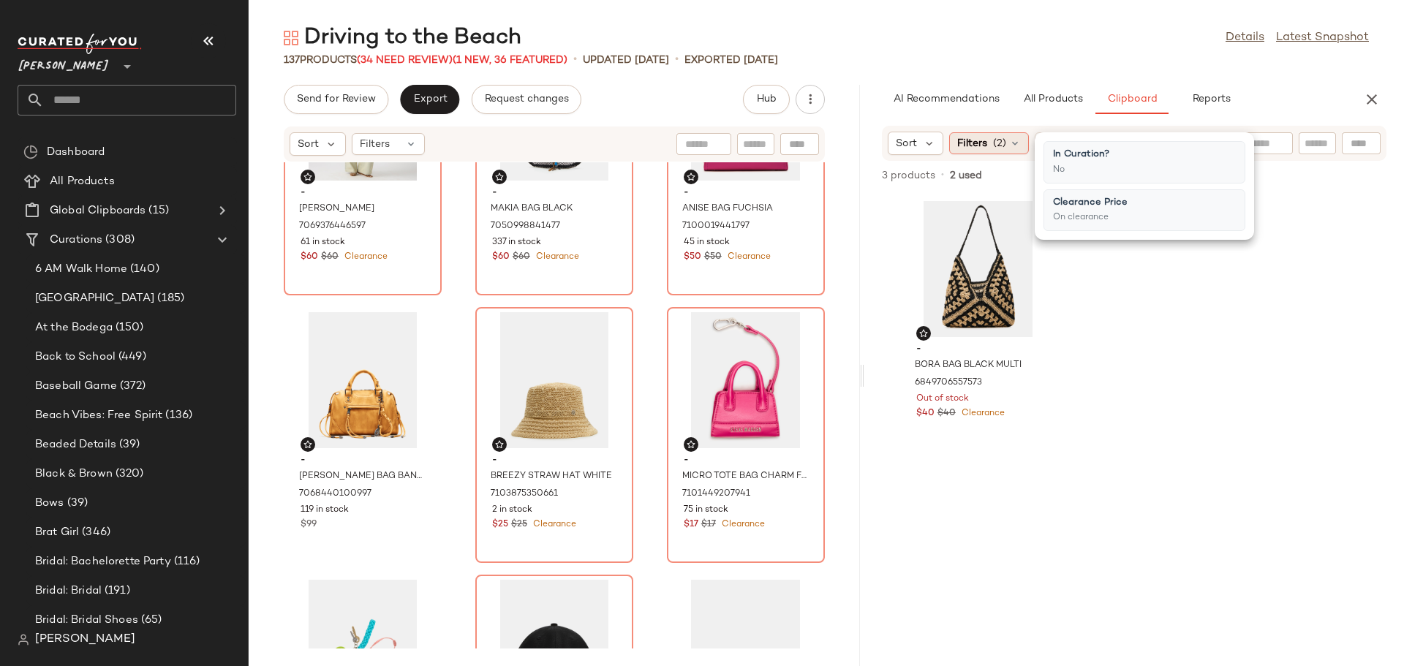
click at [1019, 143] on icon at bounding box center [1015, 143] width 12 height 12
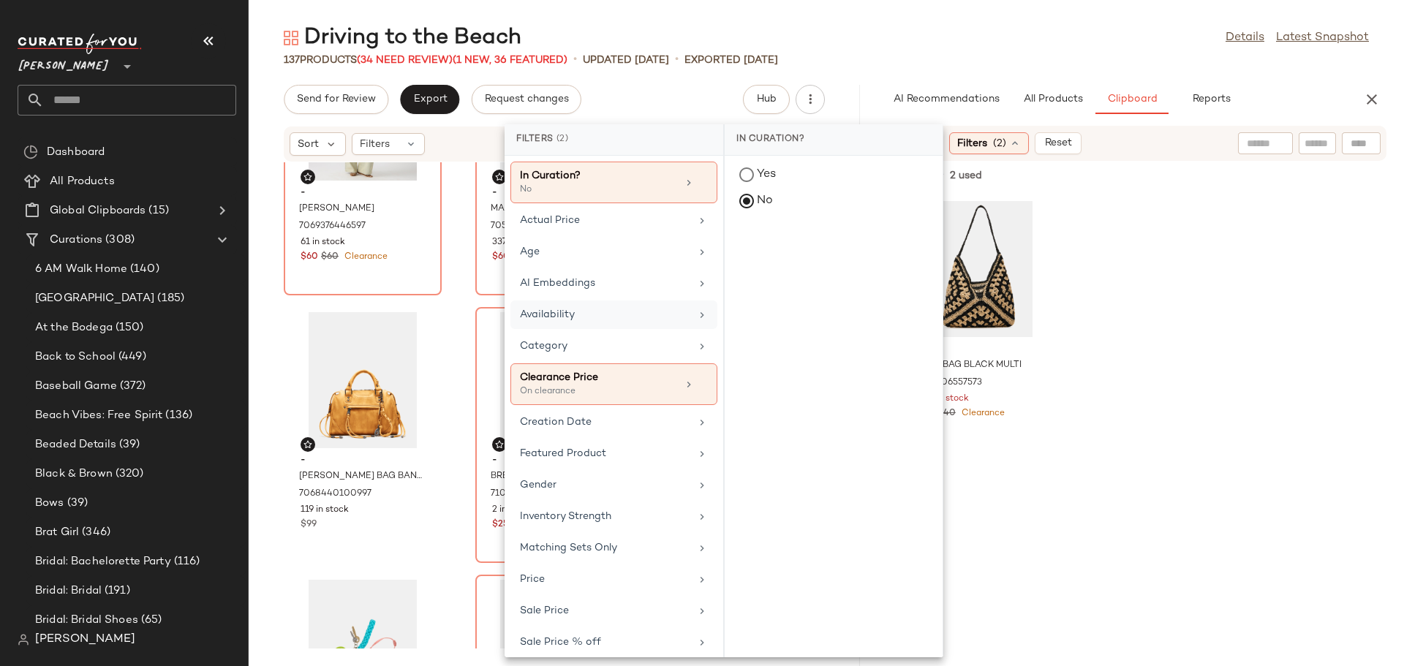
click at [662, 316] on div "Availability" at bounding box center [605, 314] width 170 height 15
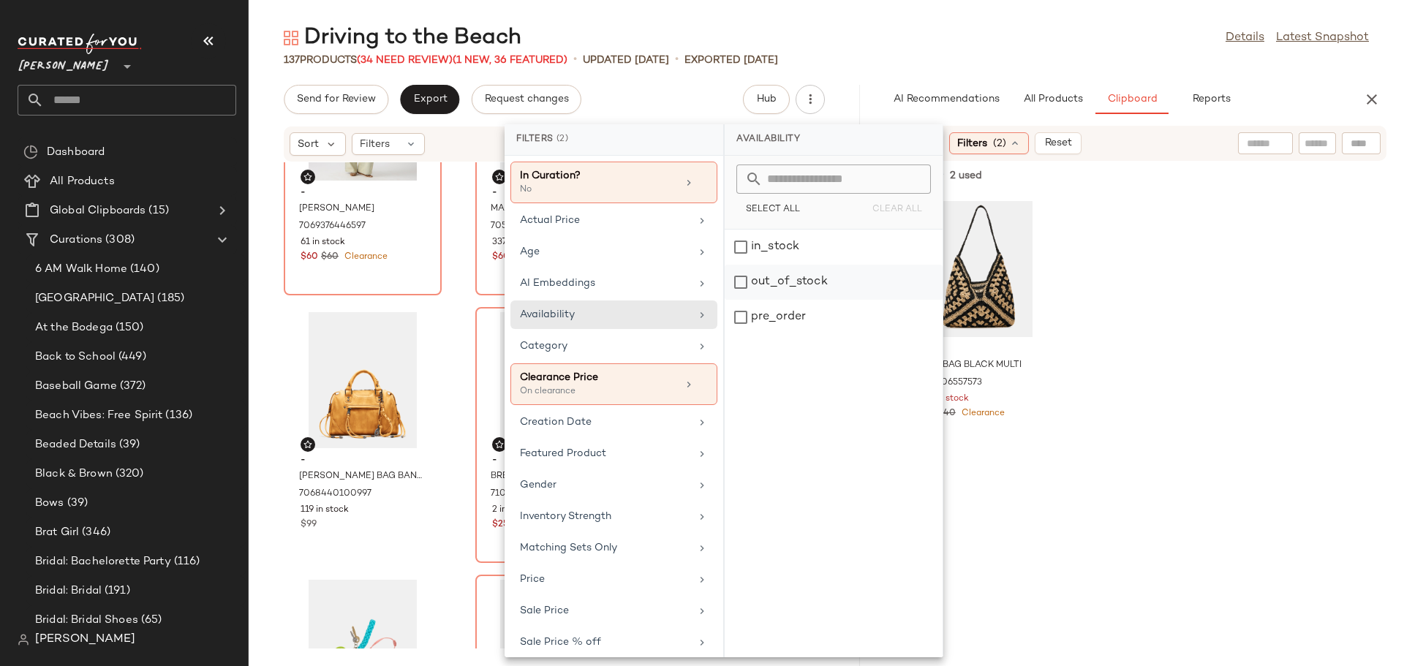
click at [744, 300] on div "out_of_stock" at bounding box center [834, 317] width 218 height 35
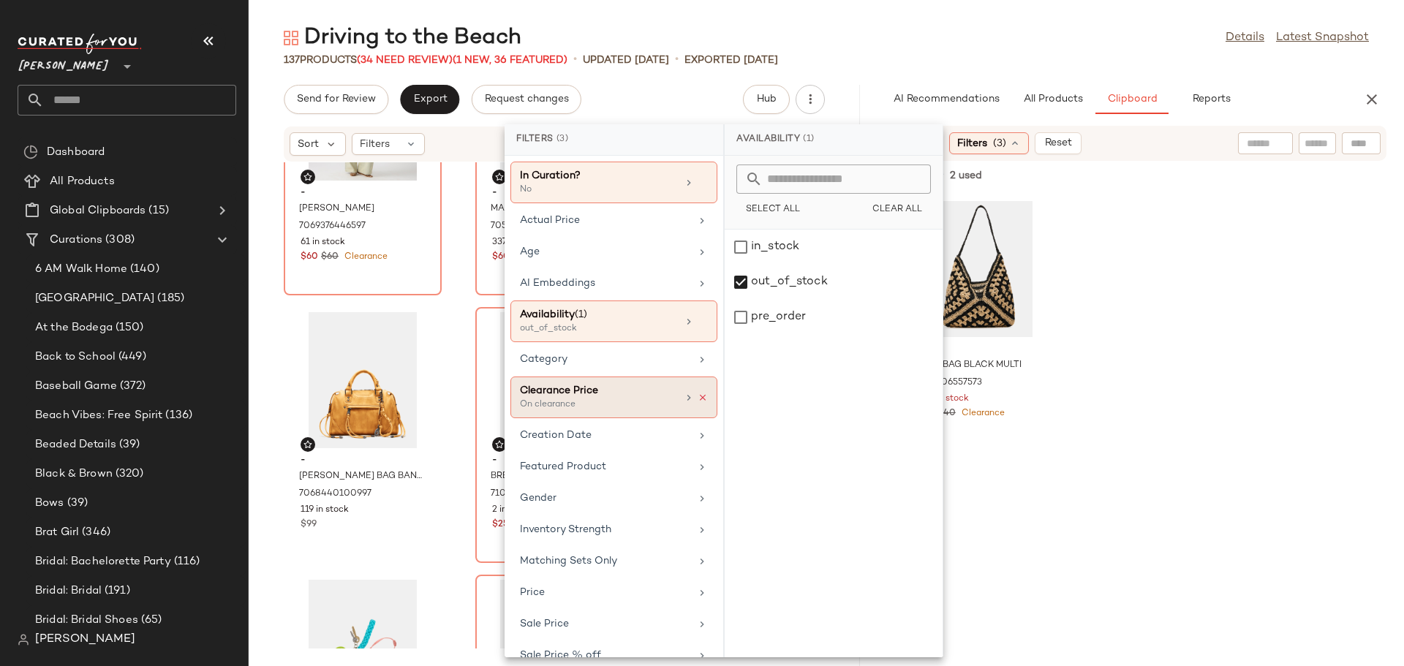
click at [701, 396] on icon at bounding box center [703, 398] width 10 height 10
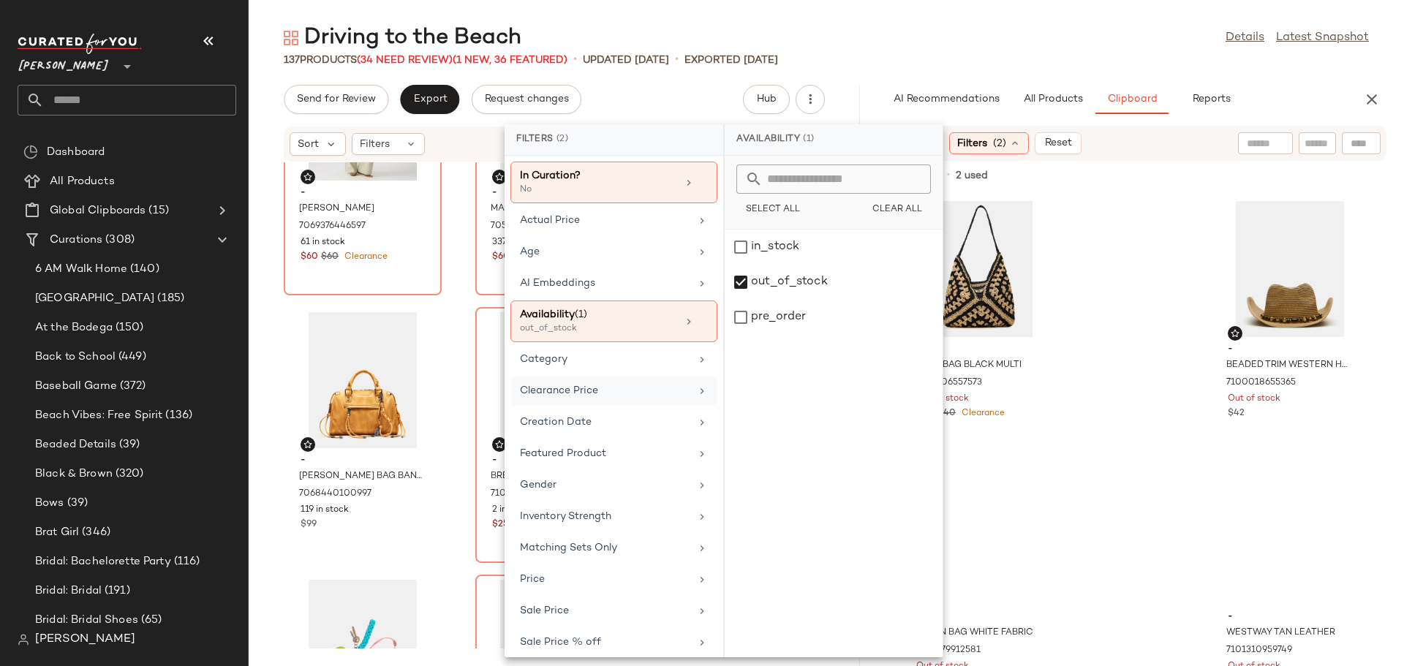
click at [1135, 364] on div "- BORA BAG BLACK MULTI 6849706557573 Out of stock $40 $40 Clearance - BEADED TR…" at bounding box center [1134, 429] width 540 height 473
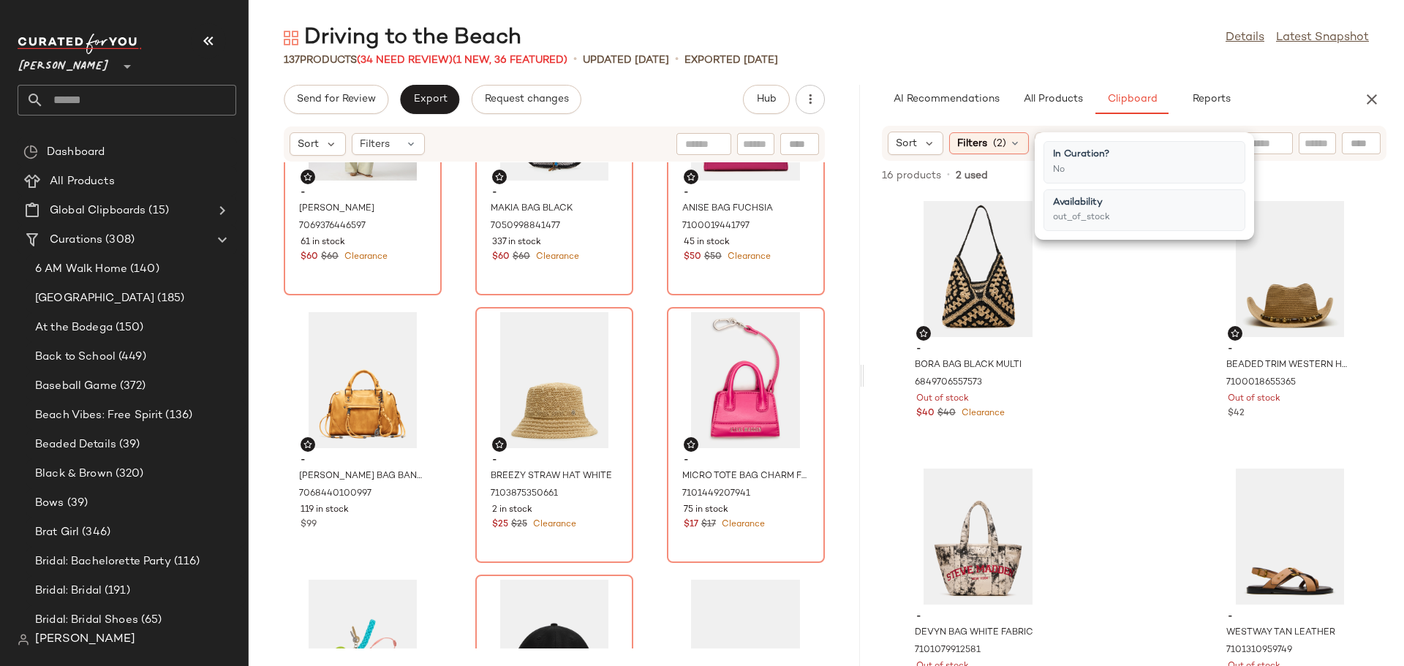
click at [1118, 442] on div "- BORA BAG BLACK MULTI 6849706557573 Out of stock $40 $40 Clearance - BEADED TR…" at bounding box center [1134, 429] width 540 height 473
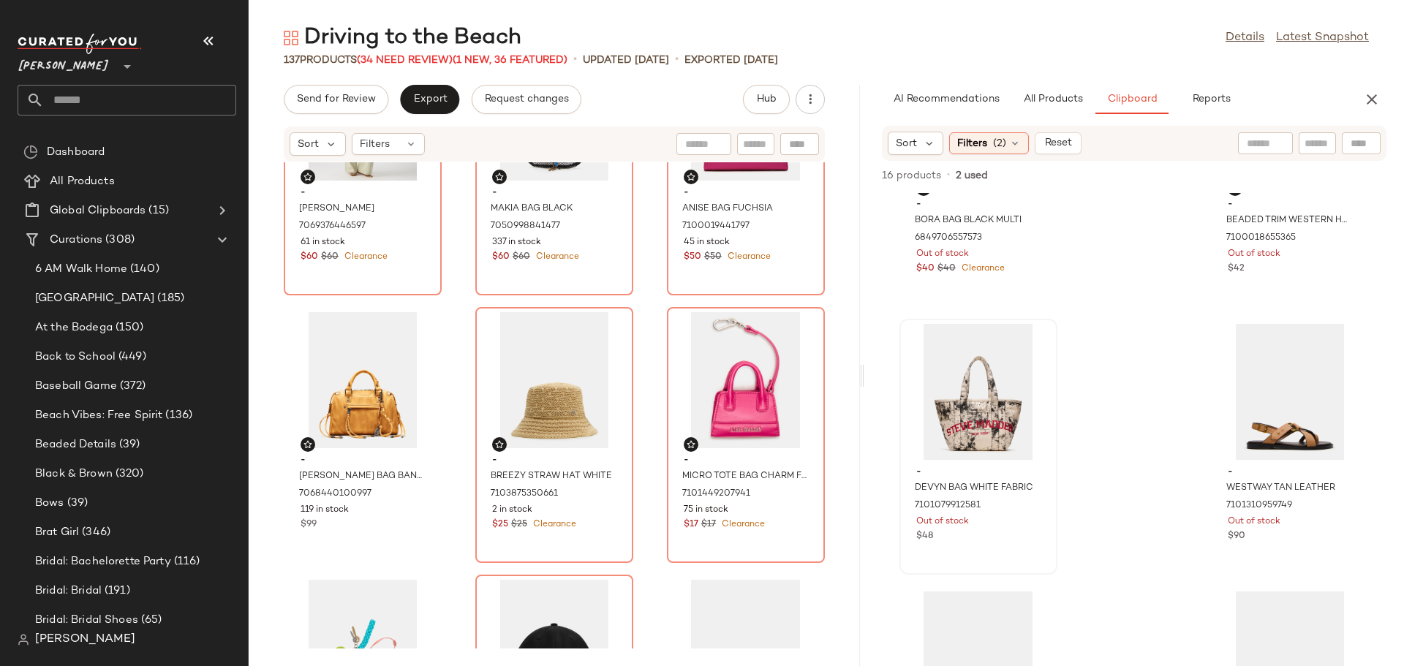
scroll to position [146, 0]
click at [966, 408] on div "View" at bounding box center [978, 390] width 148 height 136
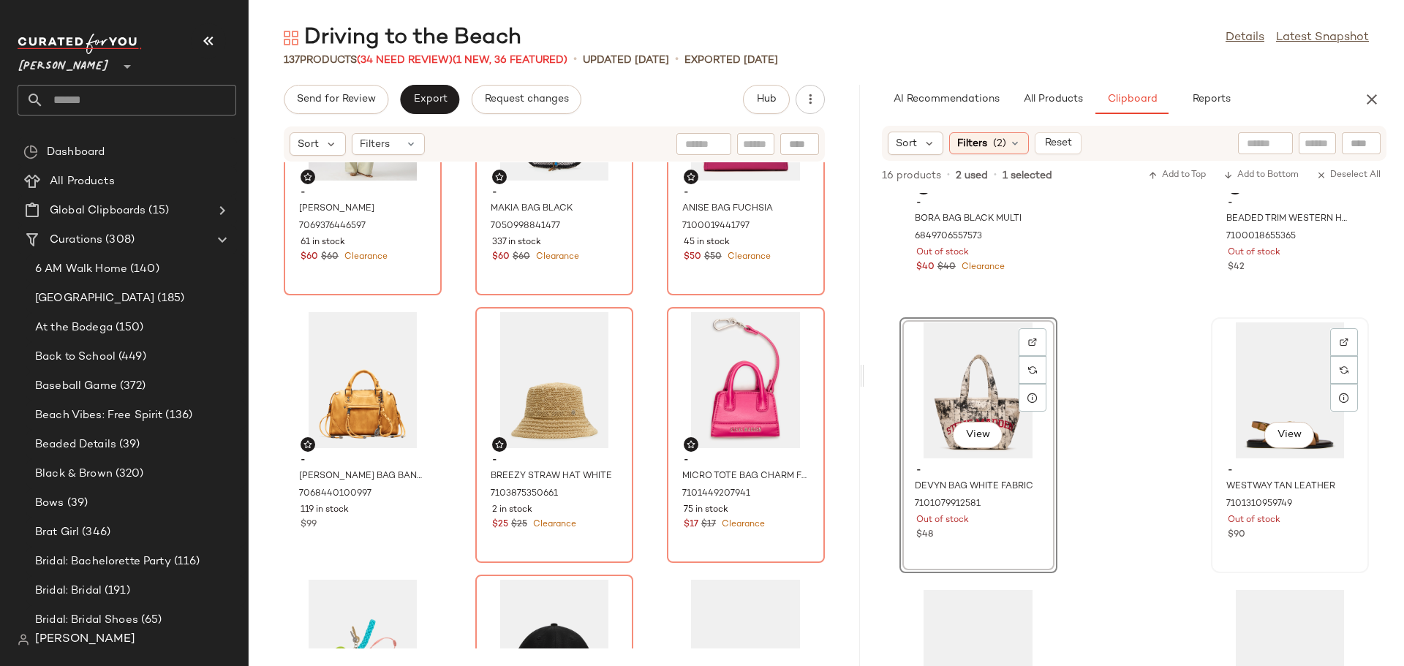
click at [1261, 393] on div "View" at bounding box center [1290, 390] width 148 height 136
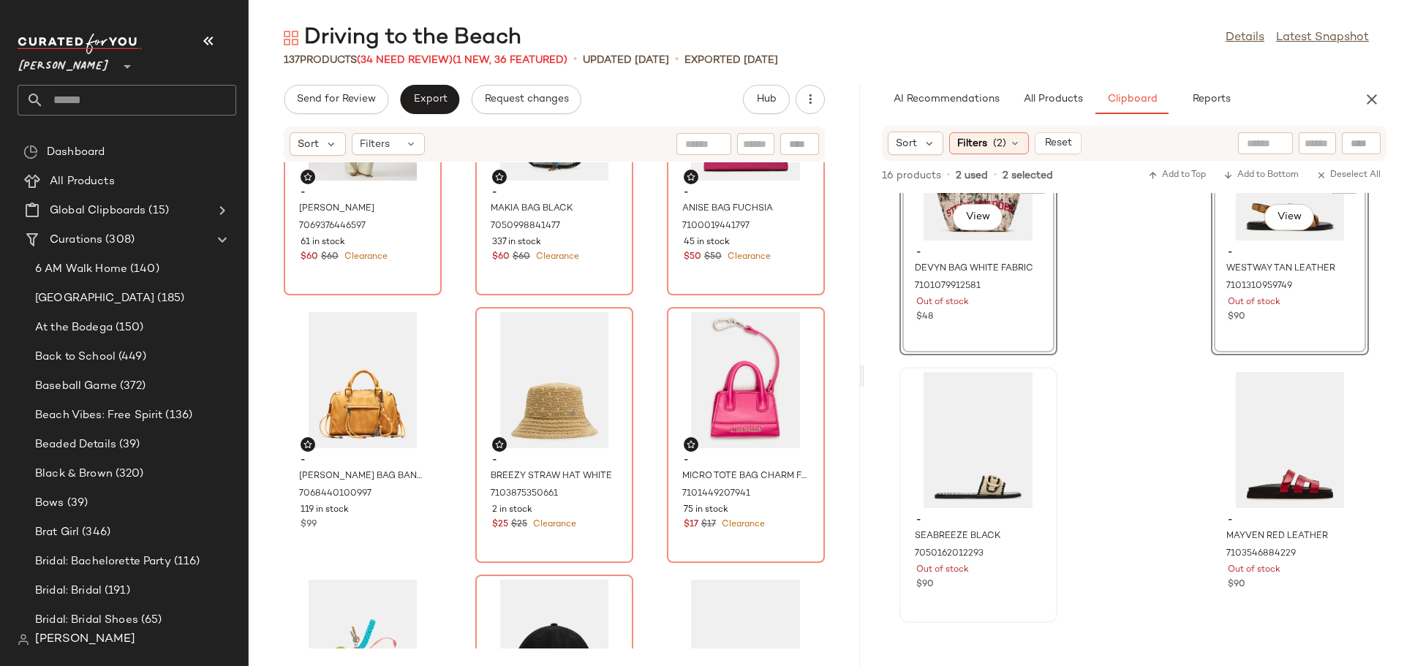
scroll to position [377, 0]
click at [982, 429] on div "View" at bounding box center [978, 439] width 148 height 136
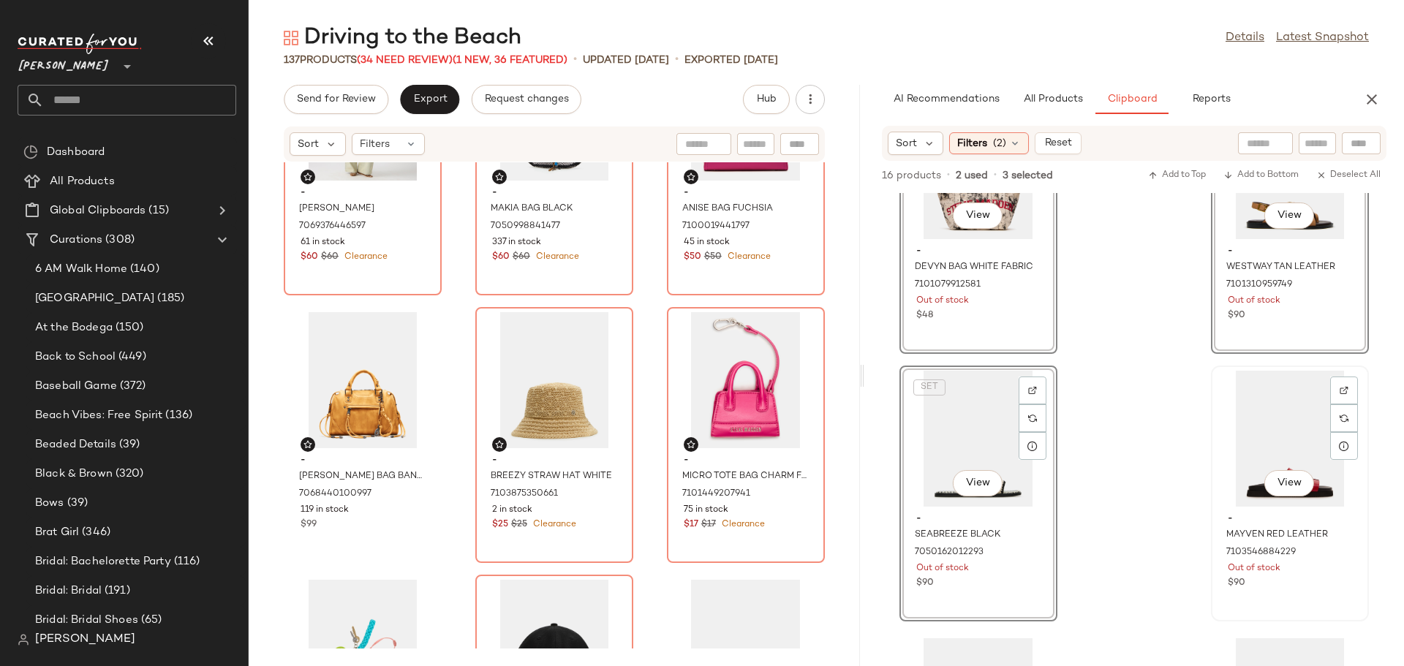
click at [1263, 439] on div "View" at bounding box center [1290, 439] width 148 height 136
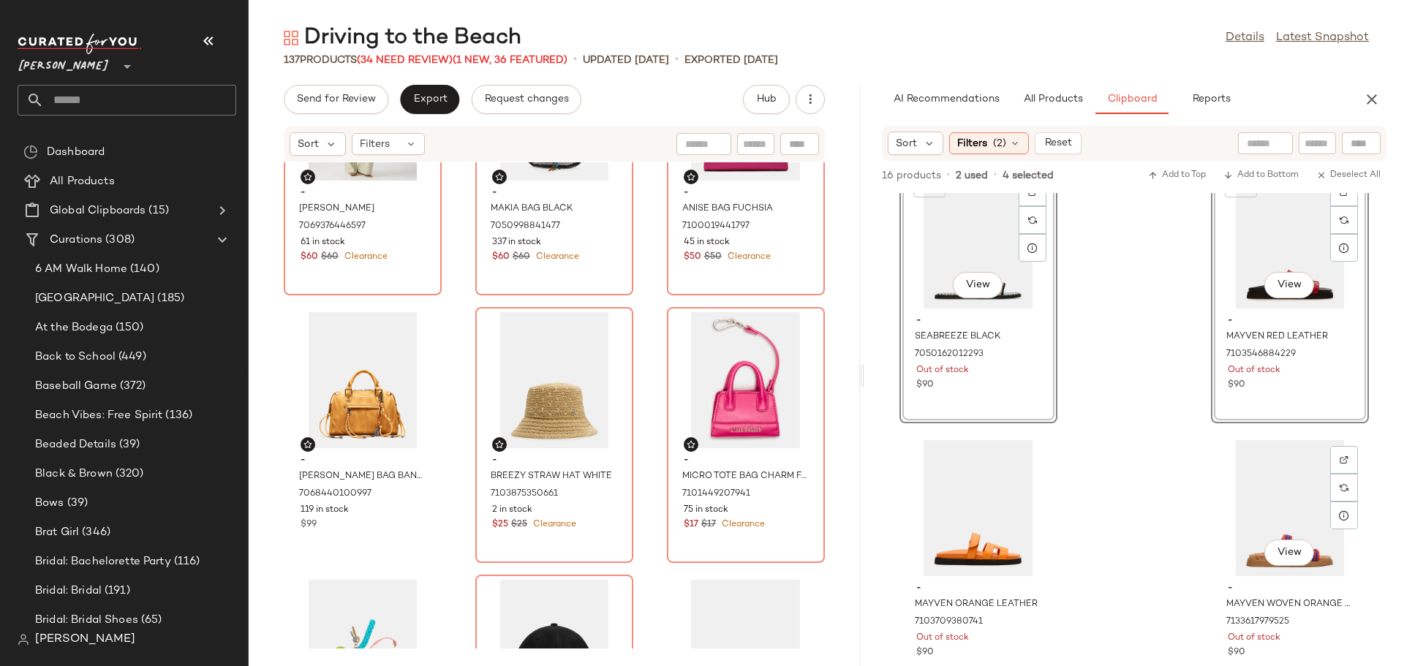
scroll to position [597, 0]
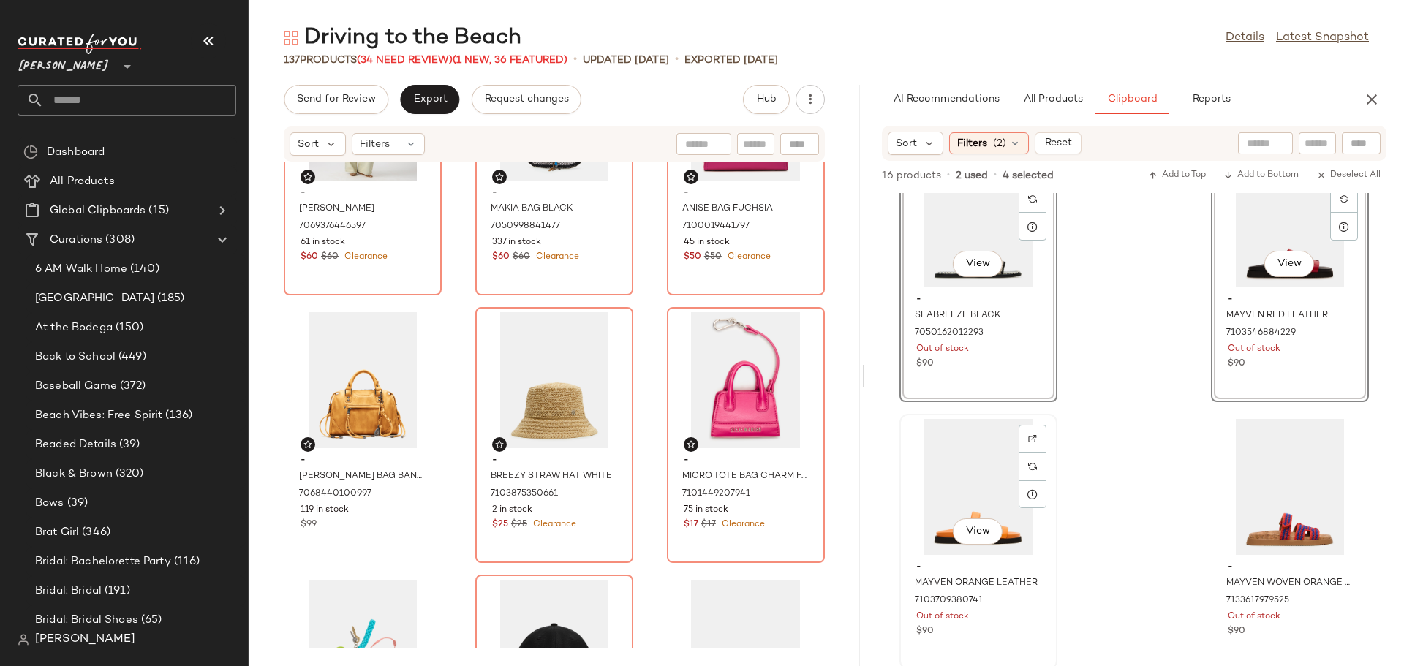
click at [972, 472] on div "View" at bounding box center [978, 487] width 148 height 136
click at [1239, 472] on div "View" at bounding box center [1290, 487] width 148 height 136
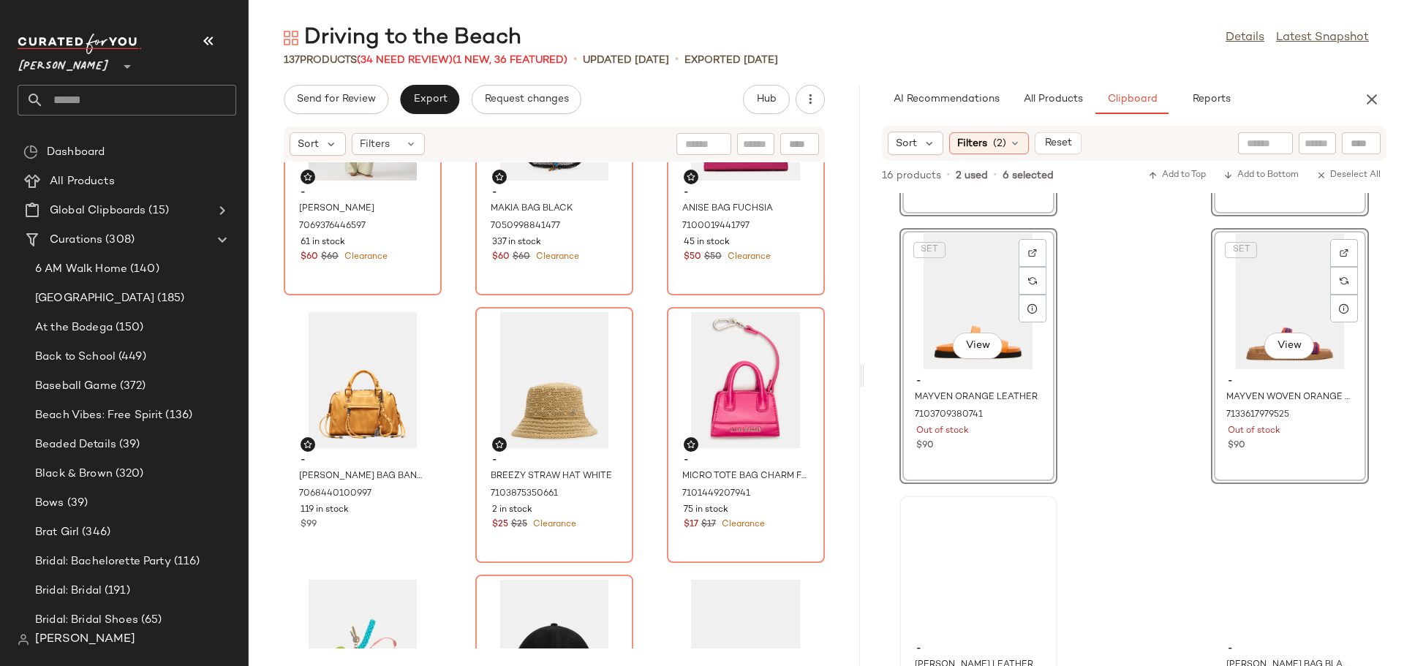
scroll to position [816, 0]
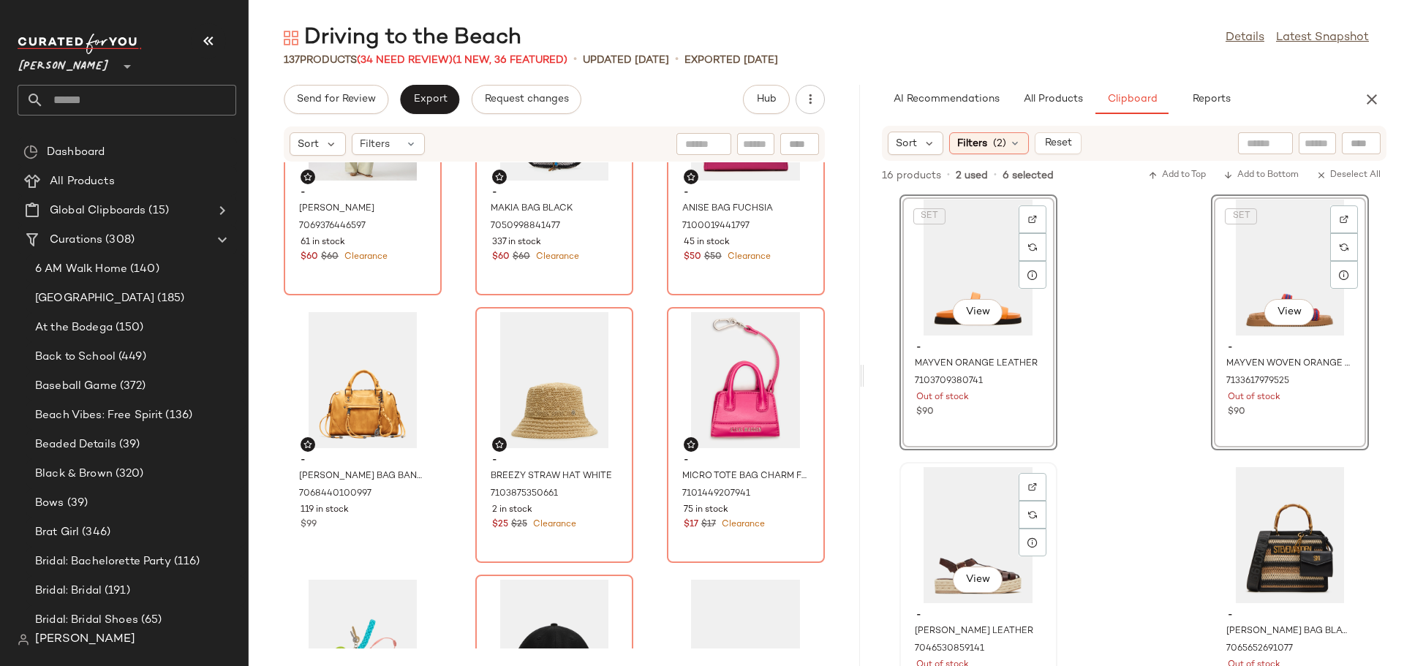
click at [973, 528] on div "View" at bounding box center [978, 535] width 148 height 136
click at [1268, 499] on div "View" at bounding box center [1290, 535] width 148 height 136
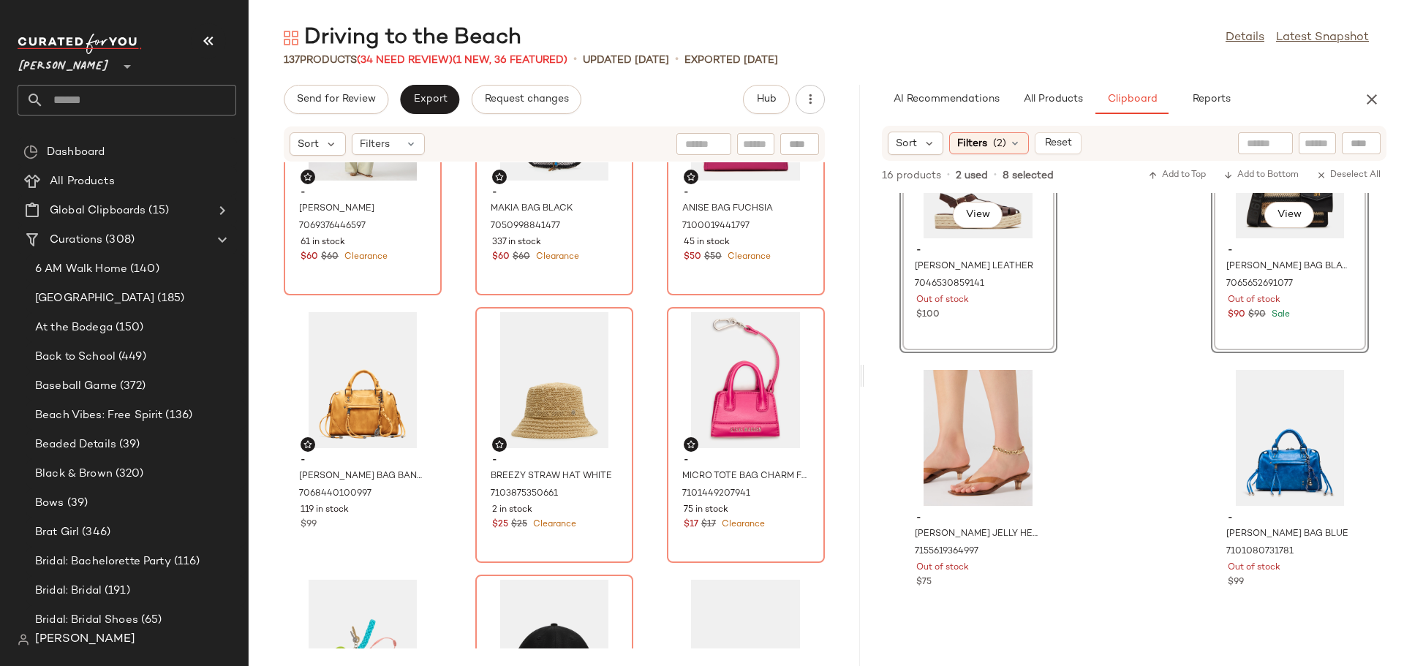
scroll to position [1182, 0]
click at [980, 432] on div "View" at bounding box center [978, 437] width 148 height 136
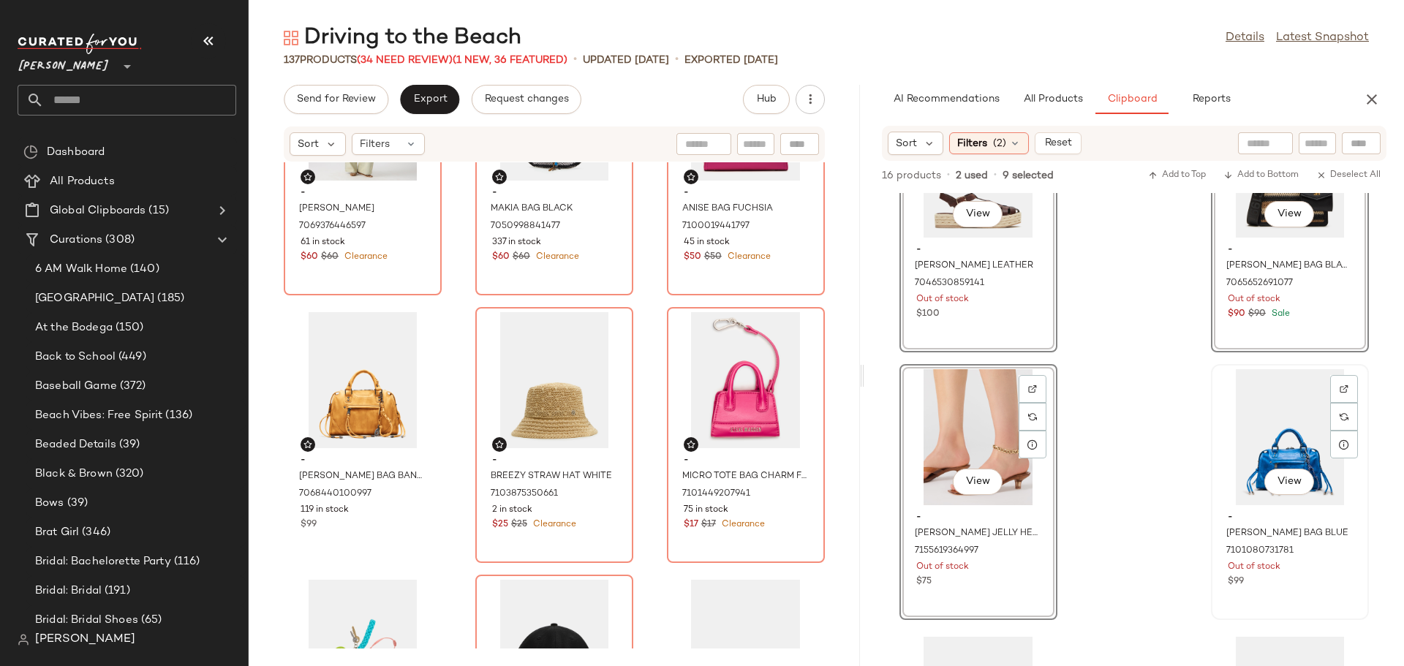
click at [1237, 430] on div "View" at bounding box center [1290, 437] width 148 height 136
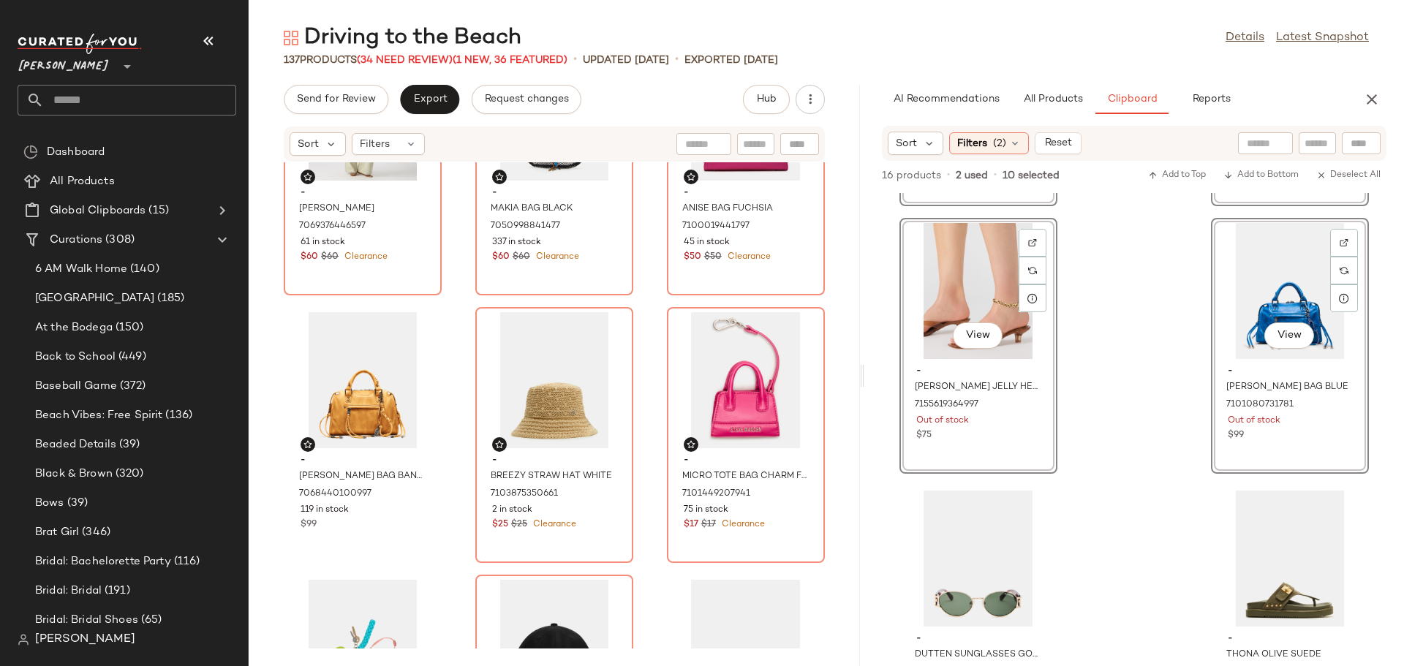
scroll to position [1403, 0]
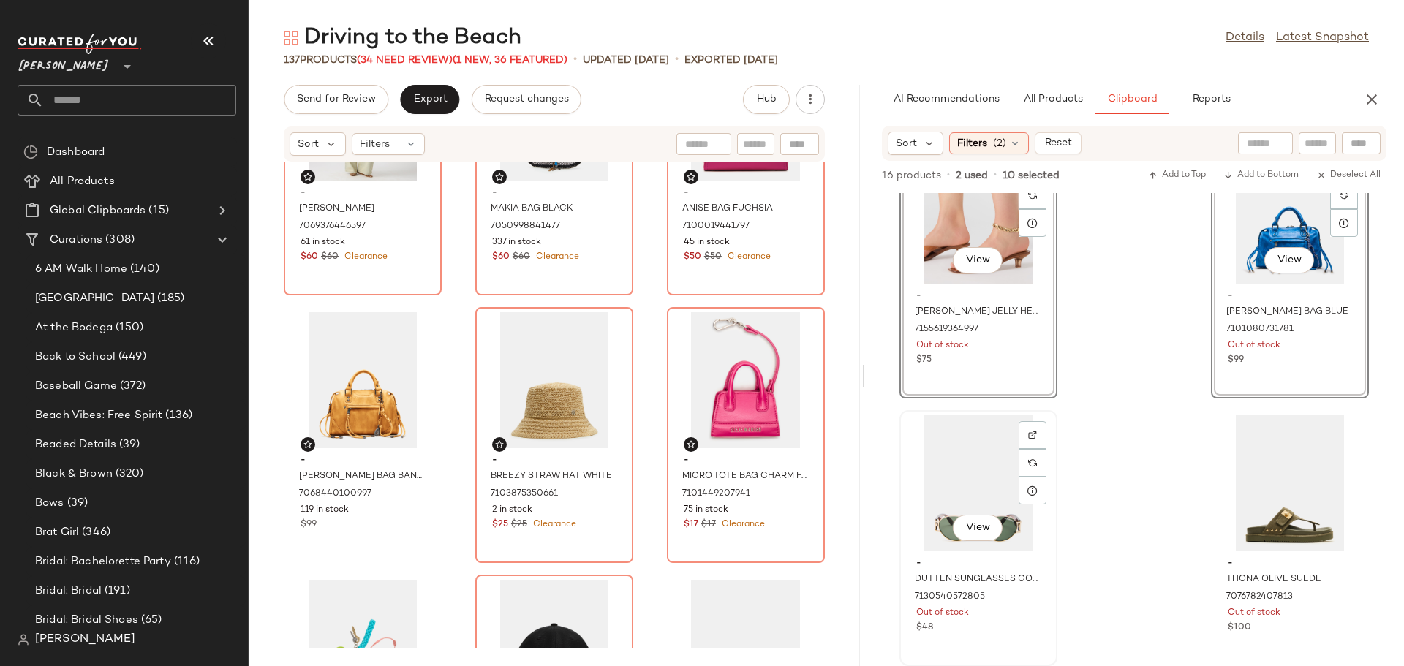
click at [983, 459] on div "View" at bounding box center [978, 483] width 148 height 136
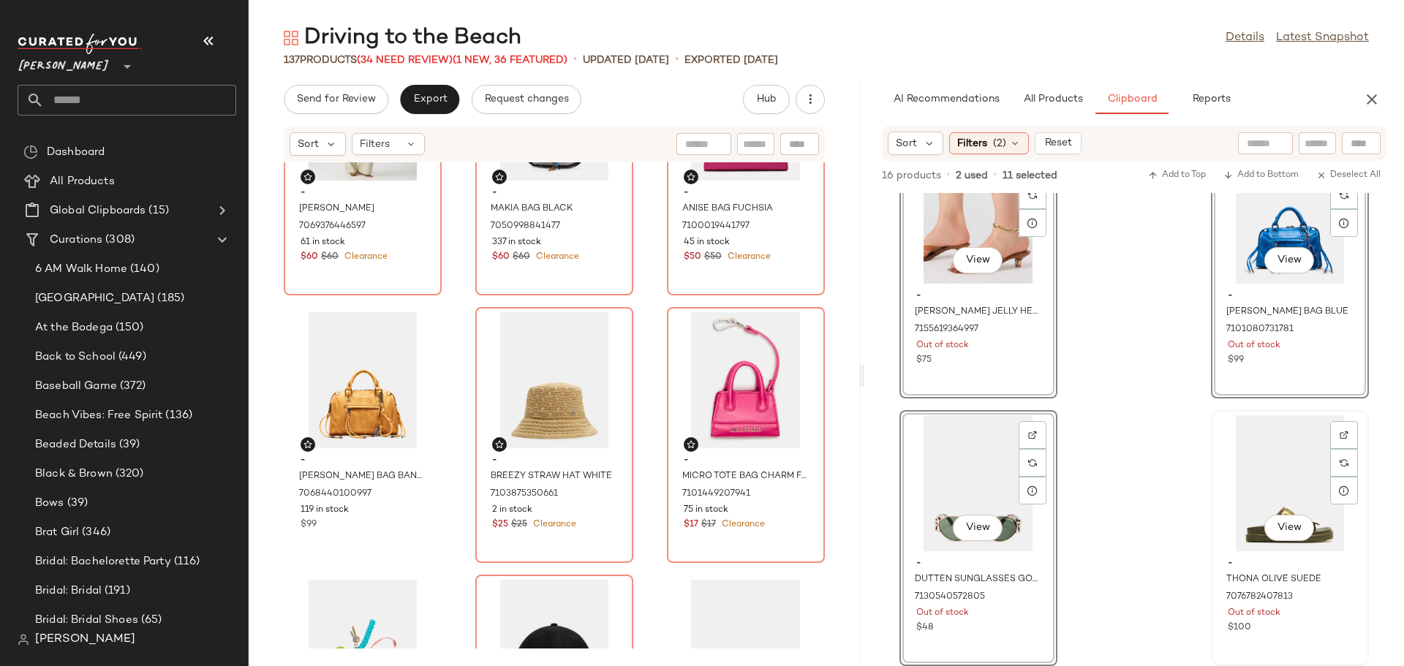
click at [1252, 478] on div "View" at bounding box center [1290, 483] width 148 height 136
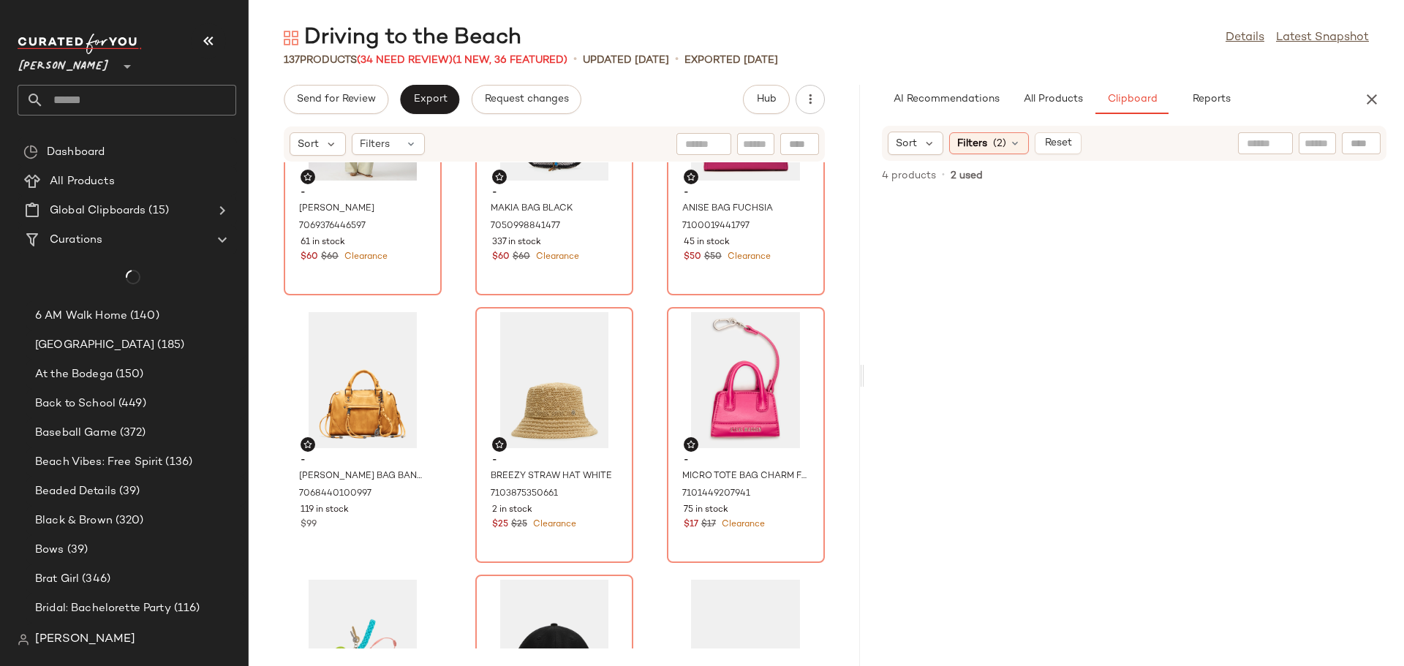
scroll to position [0, 0]
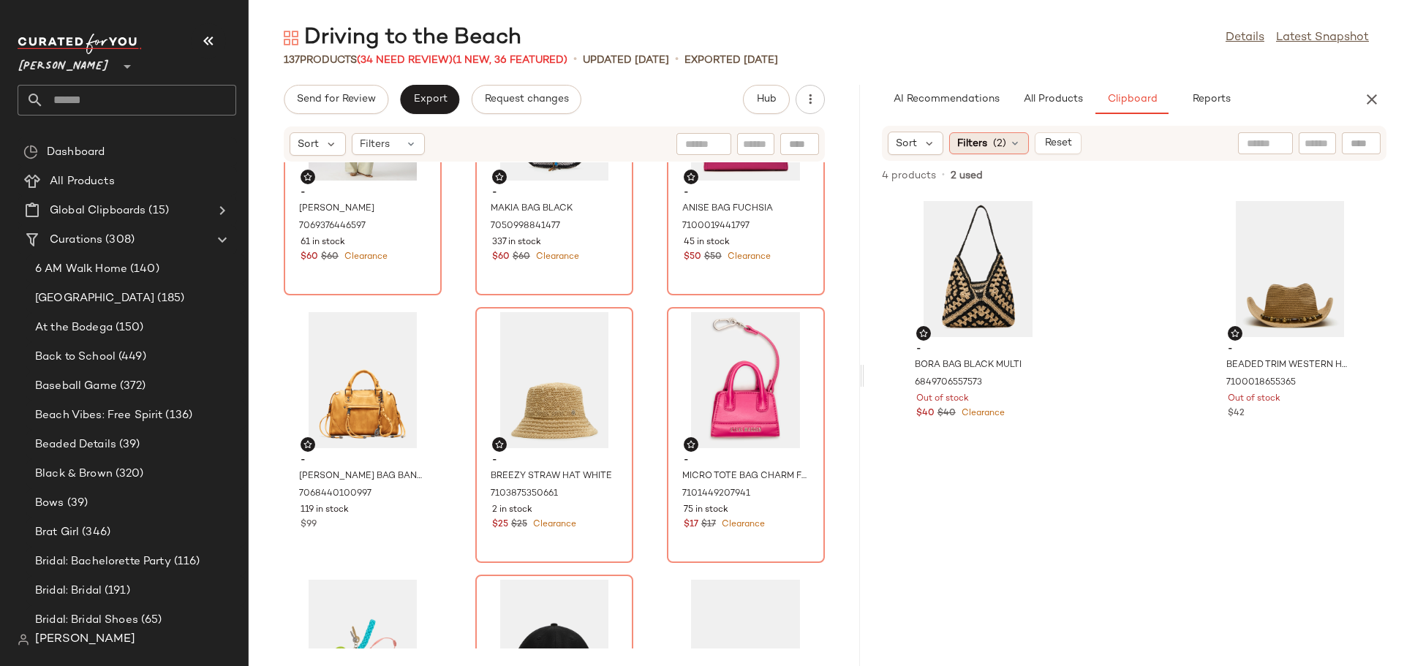
click at [1013, 148] on icon at bounding box center [1015, 143] width 12 height 12
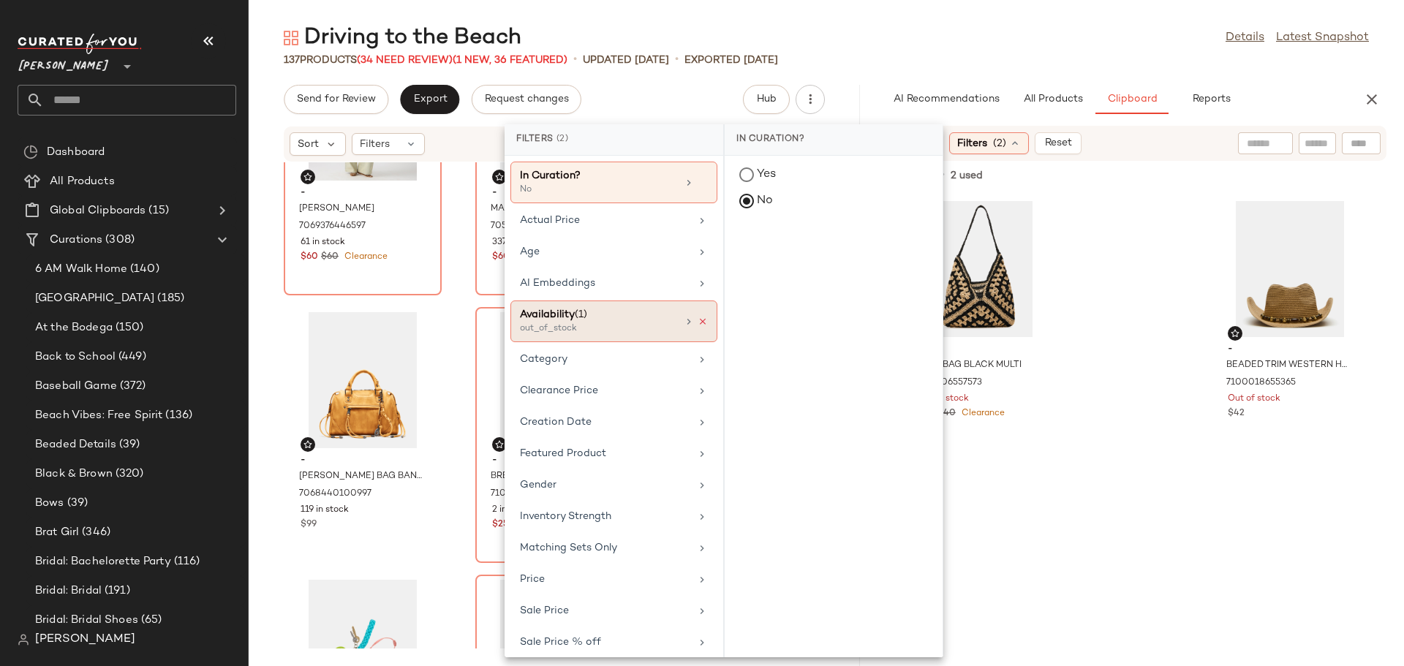
click at [698, 317] on icon at bounding box center [703, 322] width 10 height 10
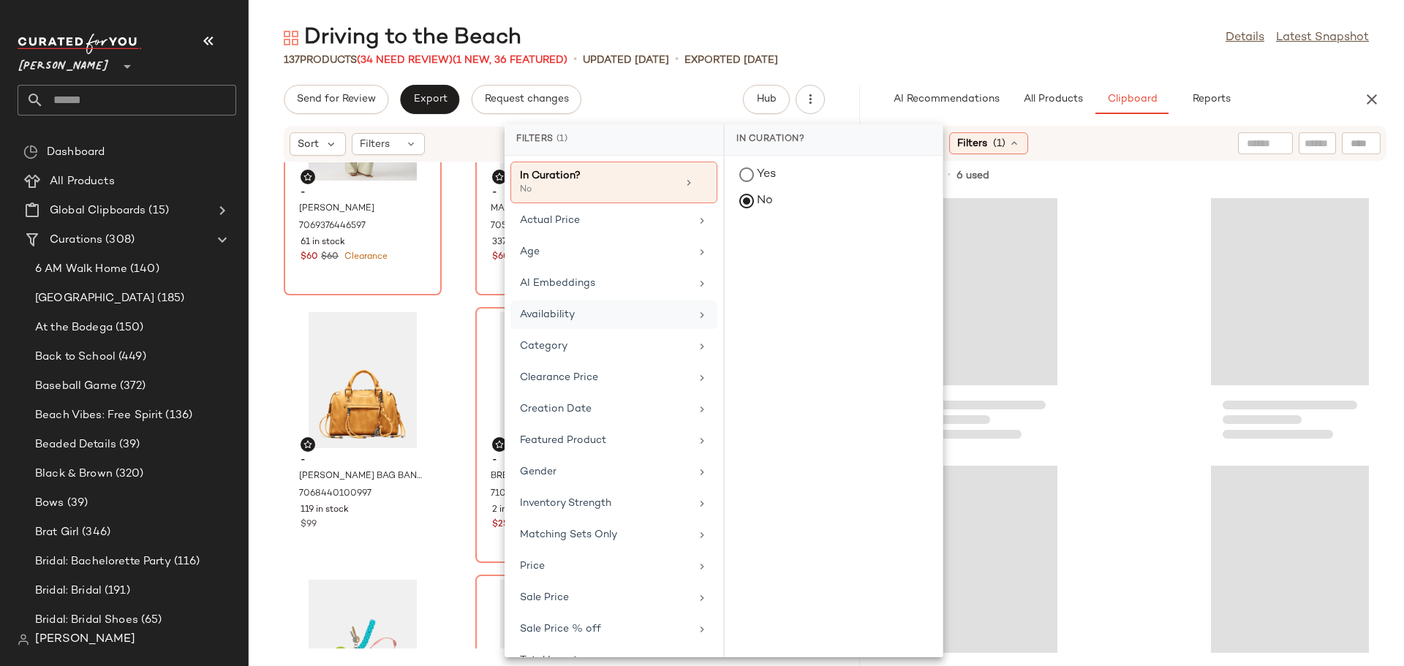
click at [1102, 316] on div at bounding box center [1134, 429] width 540 height 473
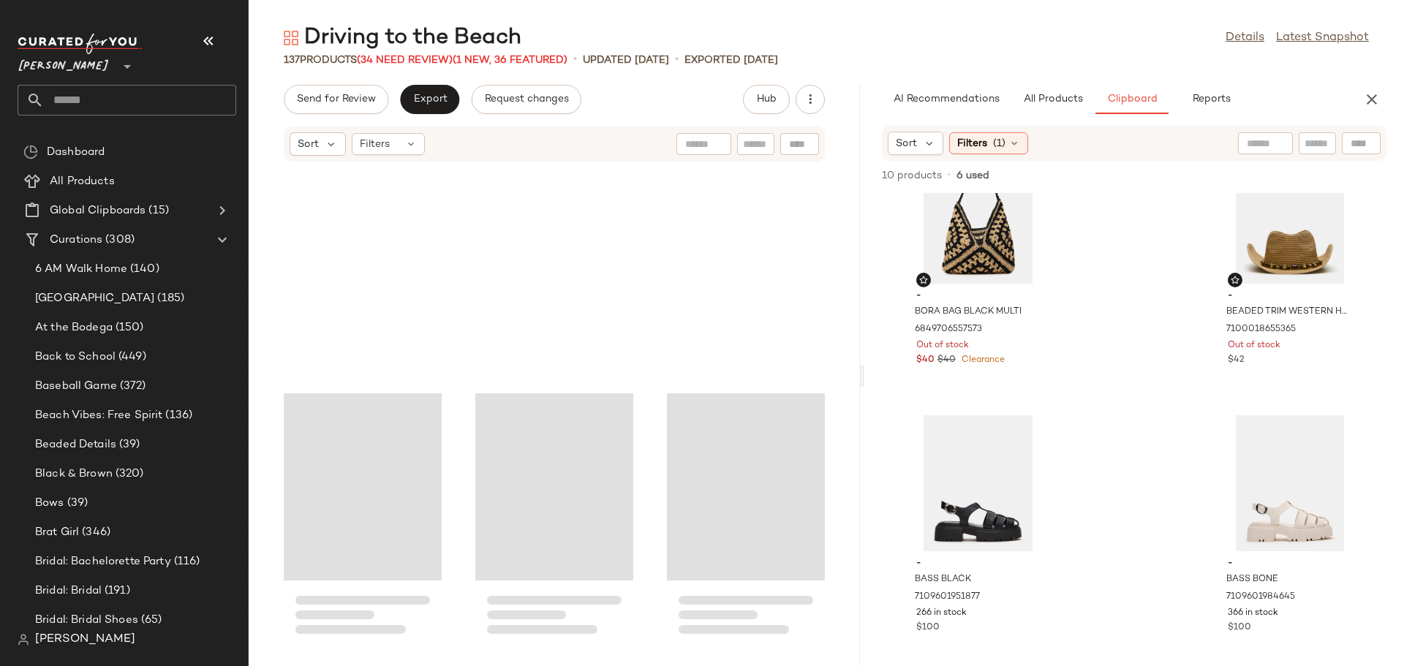
scroll to position [11826, 0]
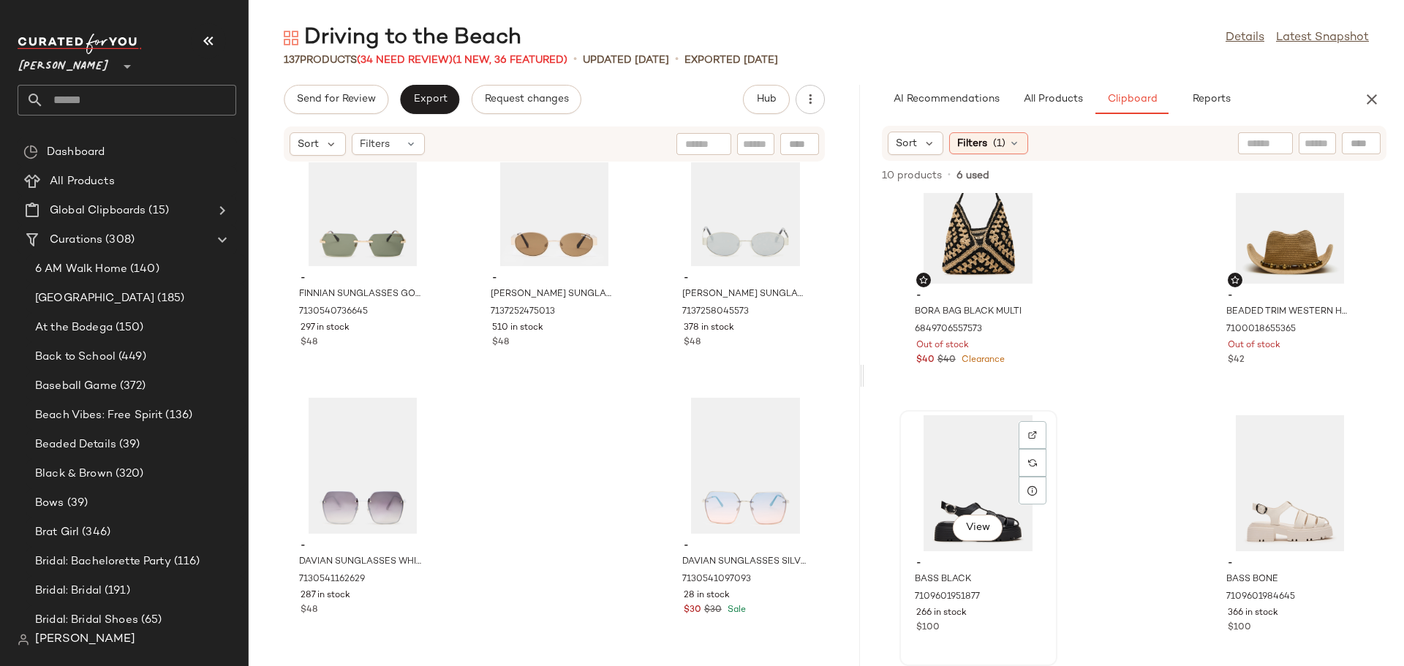
click at [975, 469] on div "View" at bounding box center [978, 483] width 148 height 136
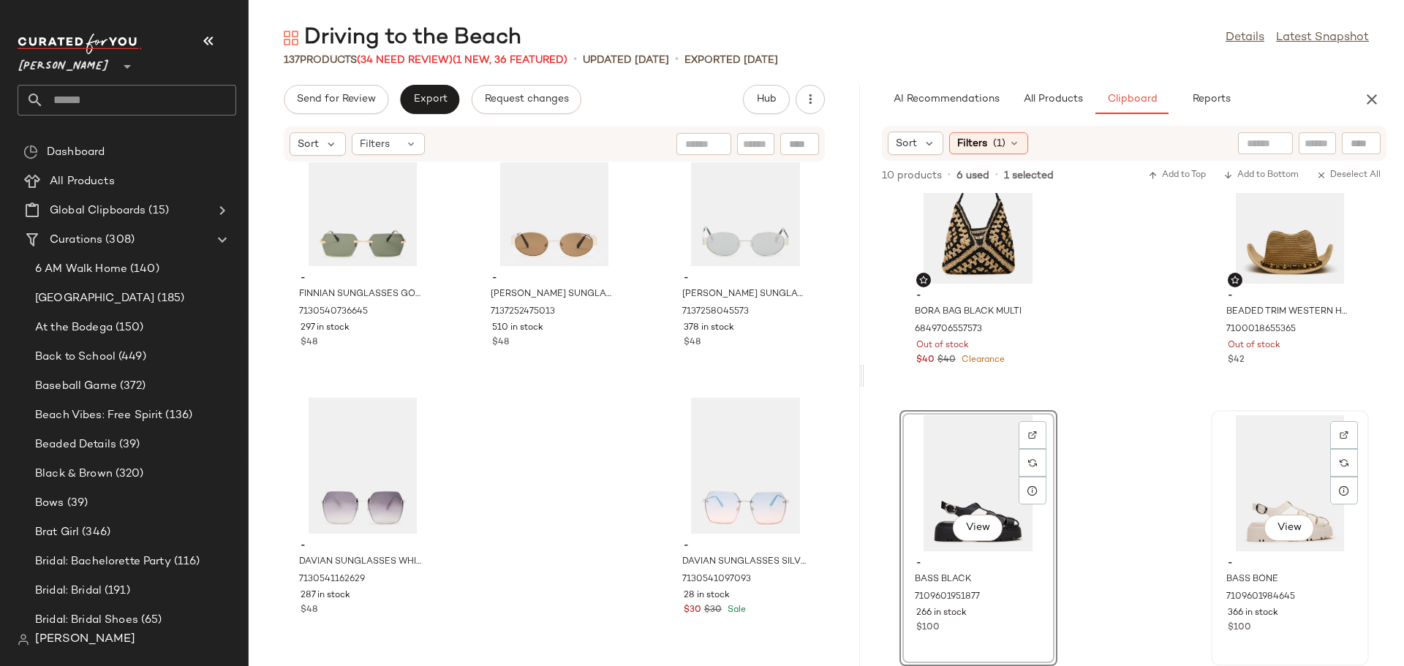
click at [1251, 474] on div "View" at bounding box center [1290, 483] width 148 height 136
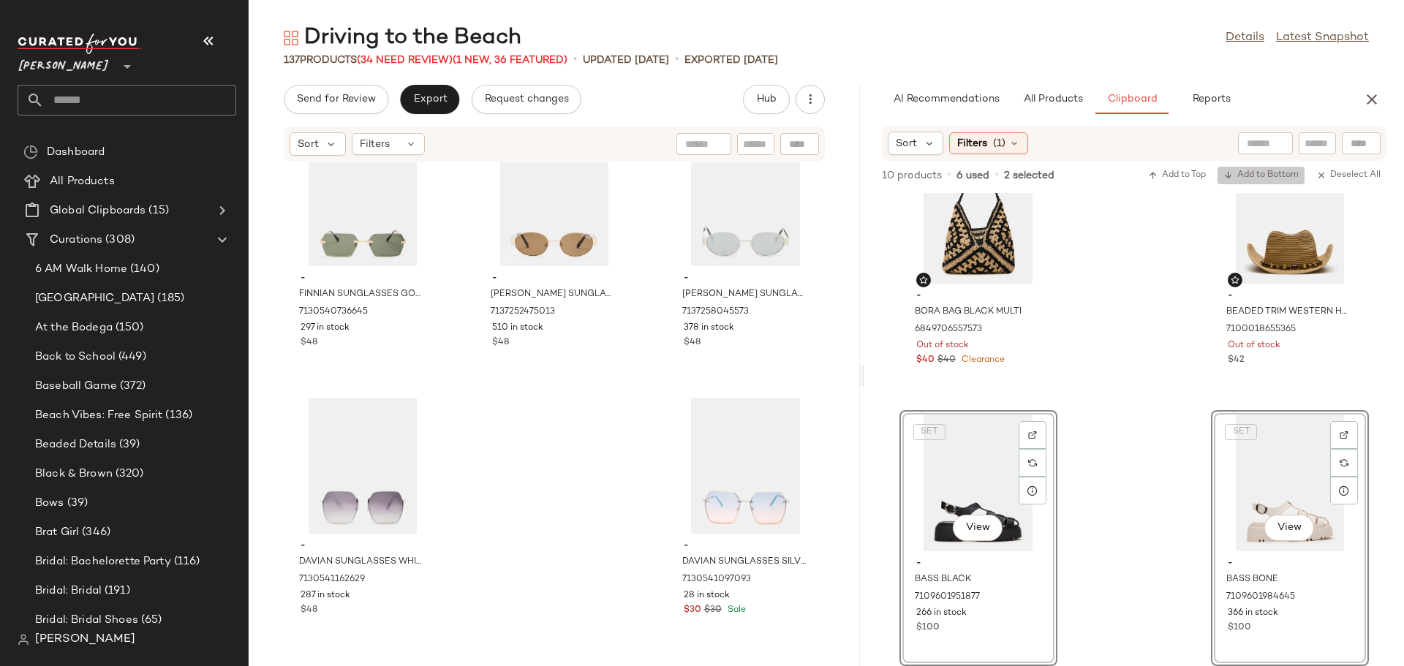
click at [1267, 175] on span "Add to Bottom" at bounding box center [1260, 175] width 75 height 10
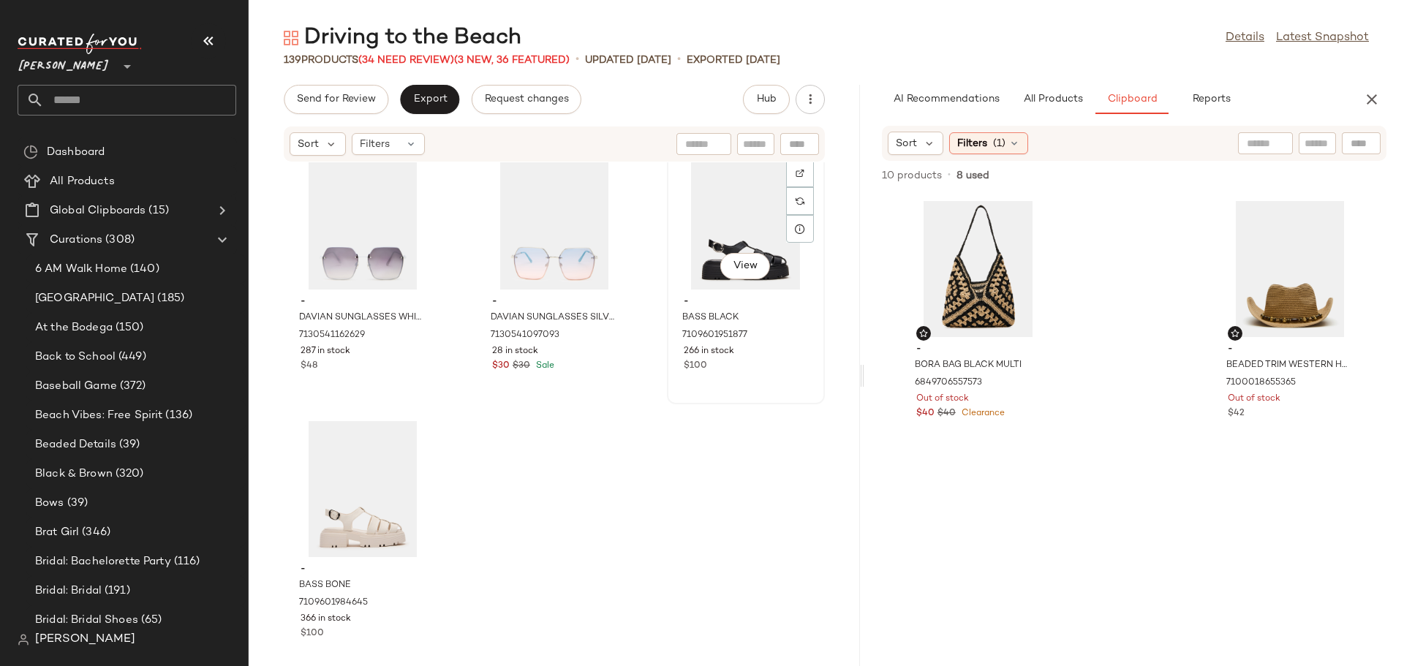
scroll to position [12094, 0]
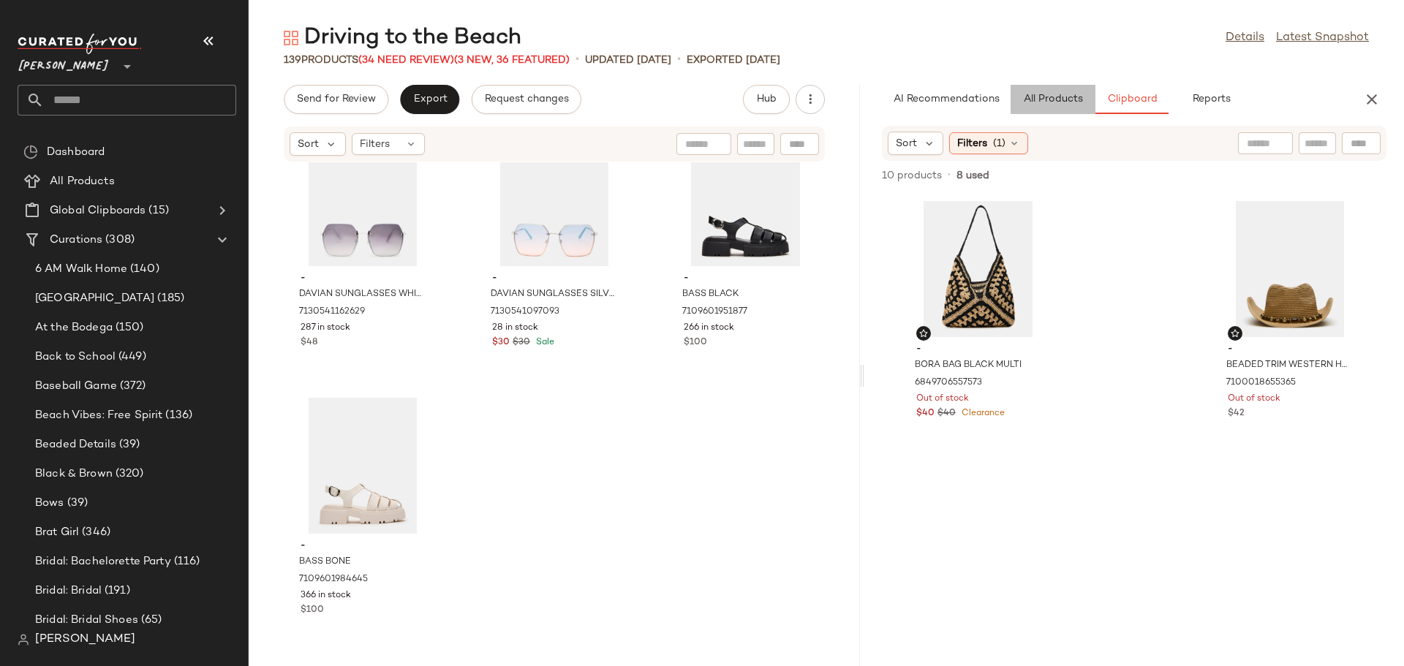
click at [1047, 102] on span "All Products" at bounding box center [1053, 100] width 60 height 12
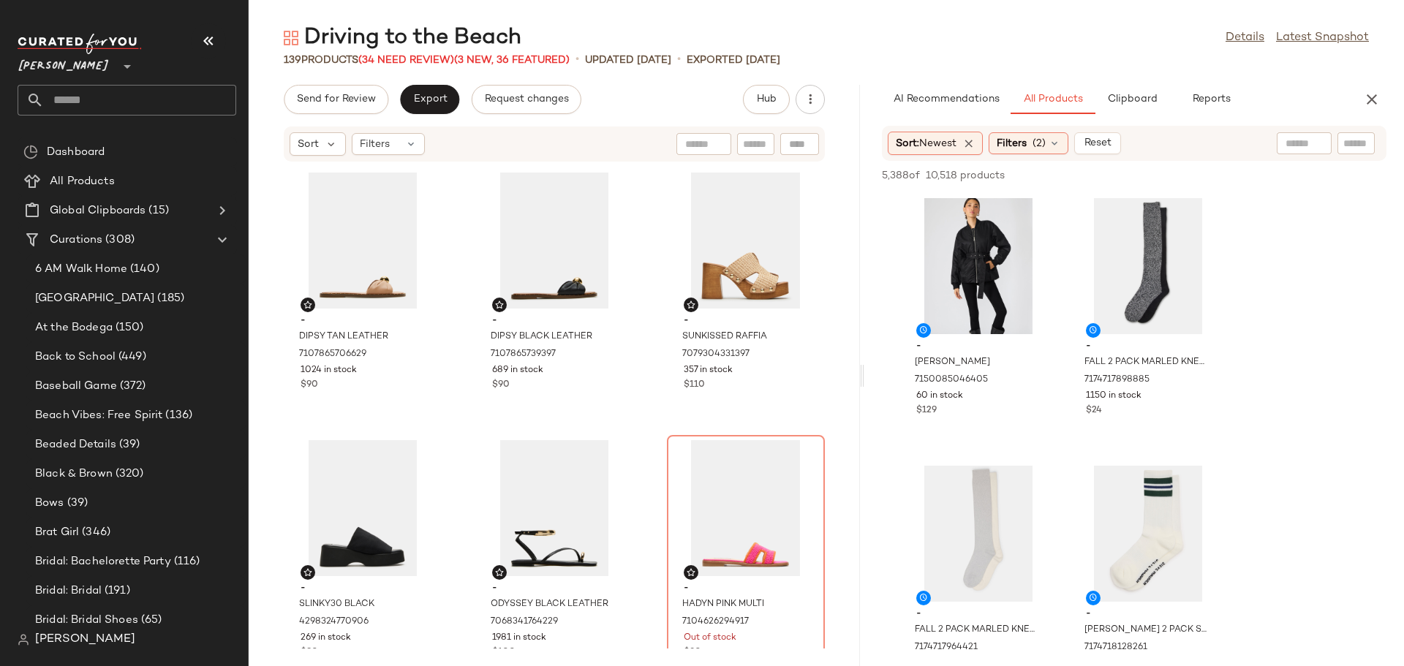
scroll to position [0, 0]
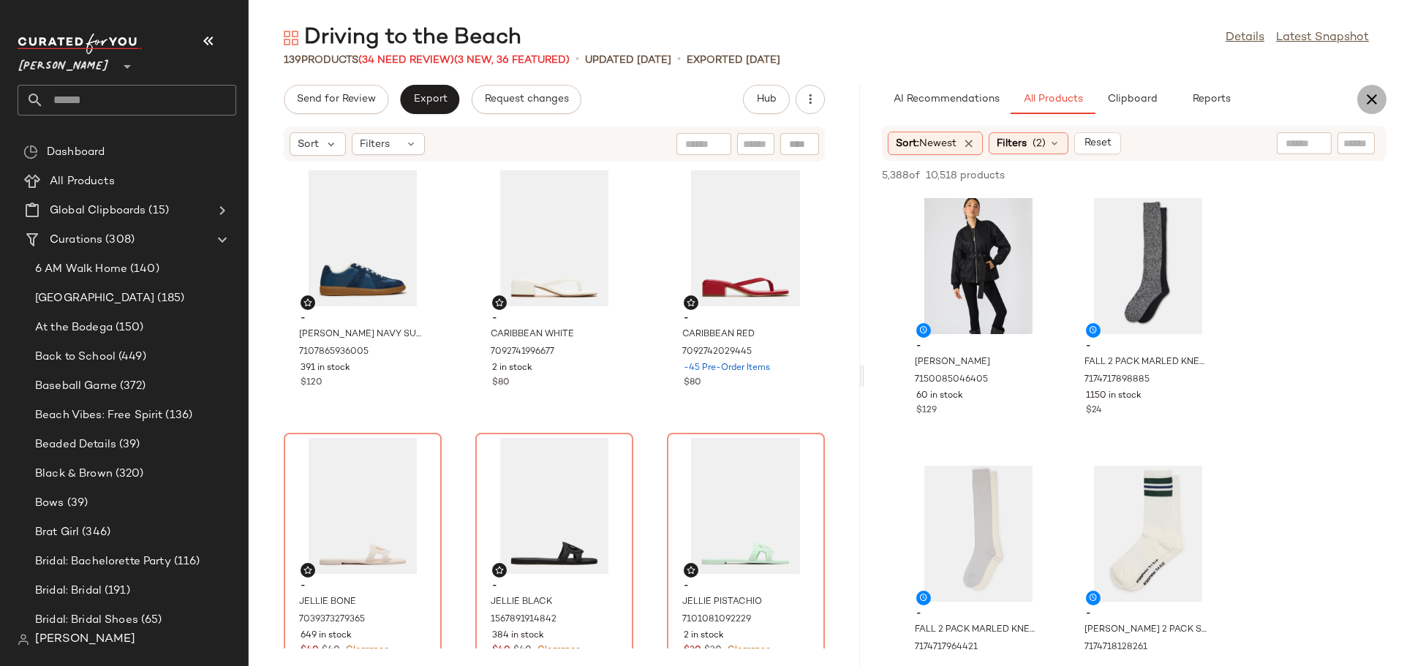
click at [1373, 94] on icon "button" at bounding box center [1372, 100] width 18 height 18
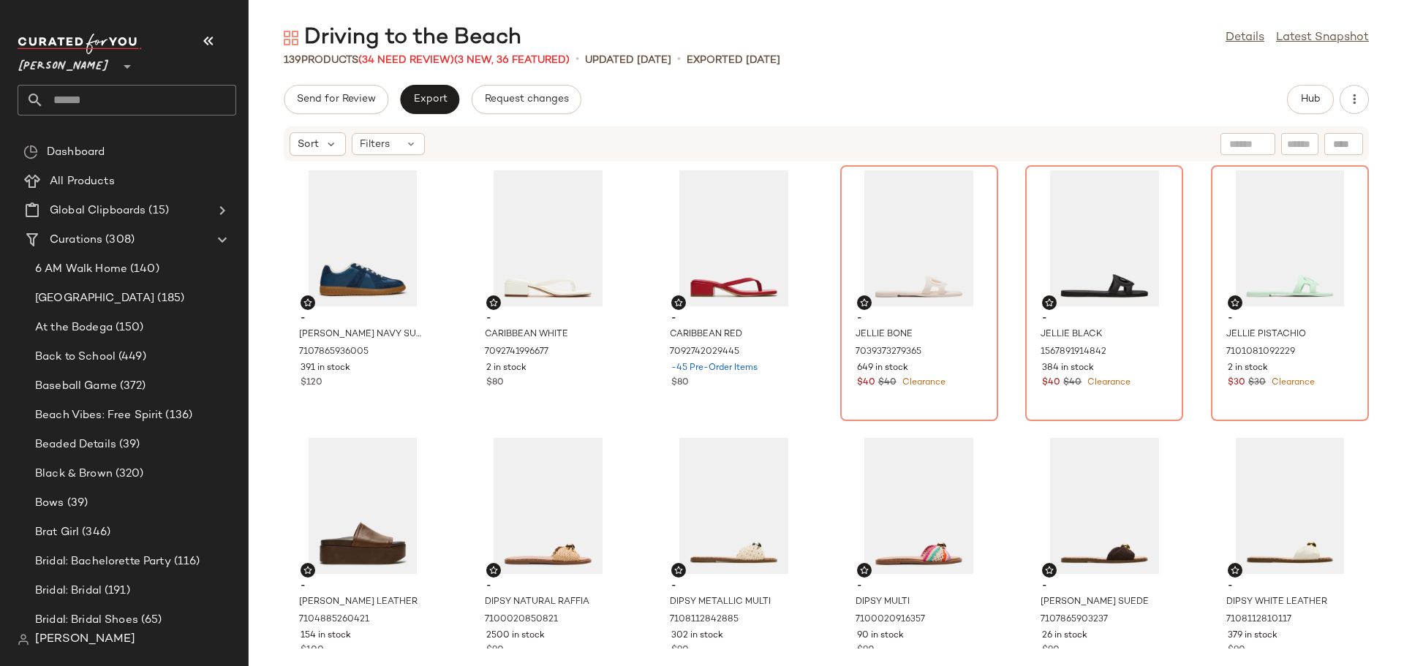
click at [390, 132] on div "Sort Filters" at bounding box center [357, 143] width 135 height 23
click at [388, 144] on span "Filters" at bounding box center [375, 144] width 30 height 15
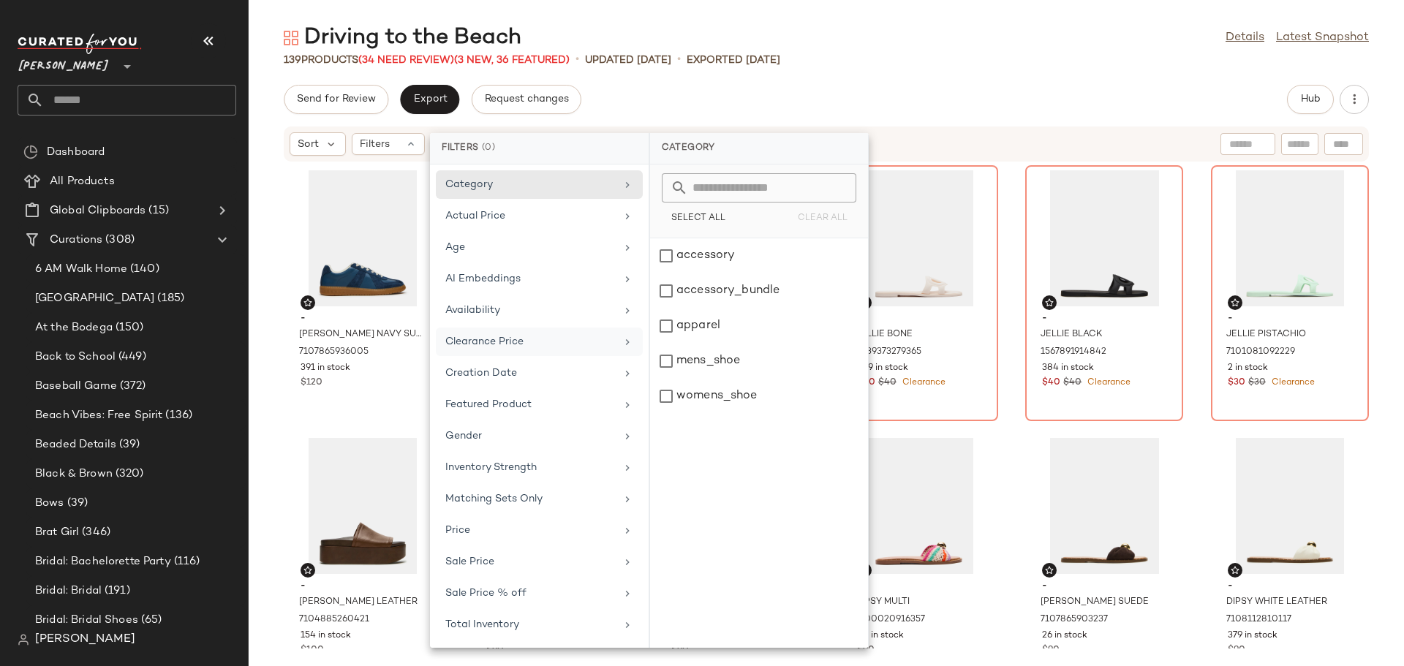
click at [512, 344] on div "Clearance Price" at bounding box center [530, 341] width 170 height 15
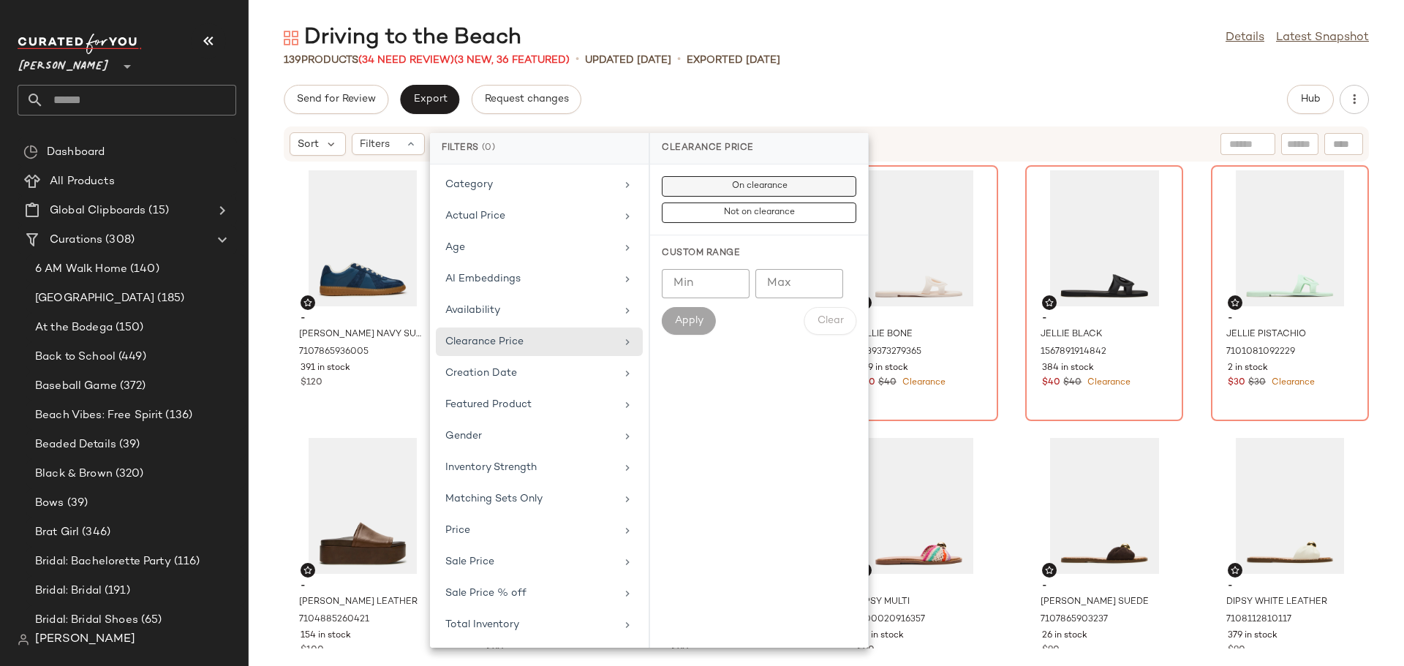
click at [730, 190] on span "On clearance" at bounding box center [758, 186] width 56 height 10
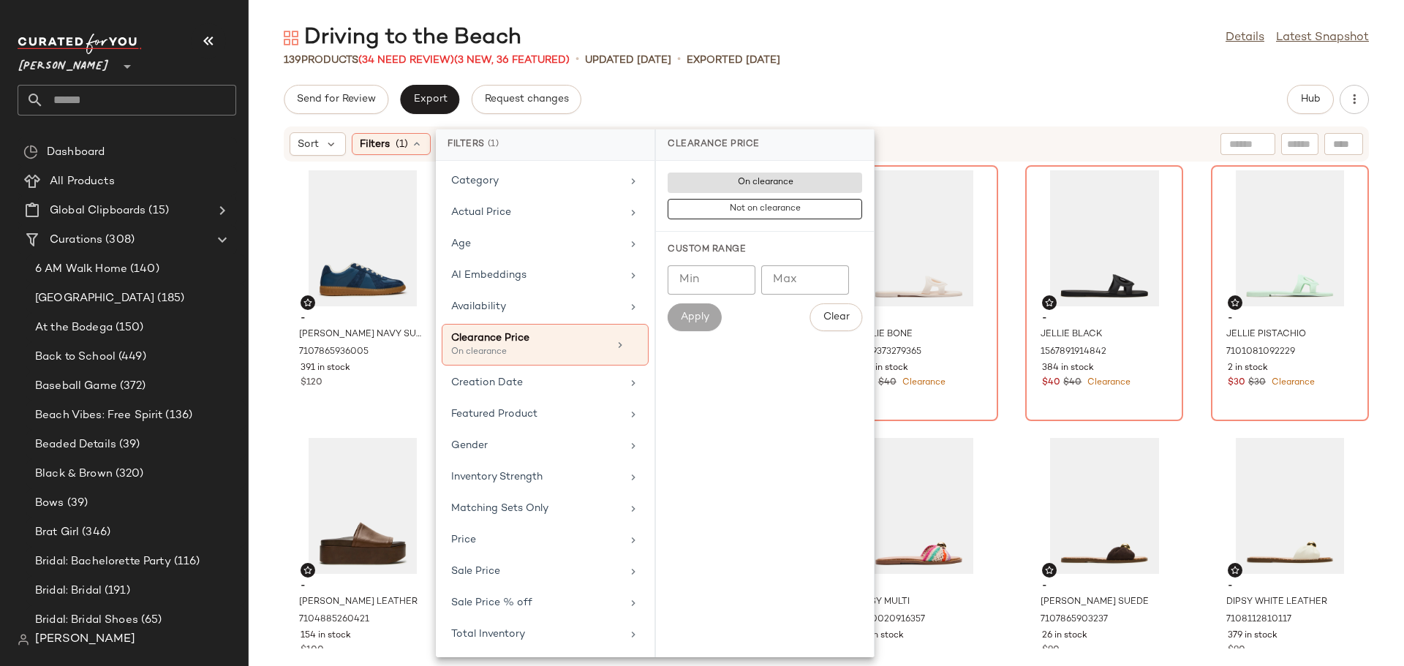
click at [921, 86] on div "Send for Review Export Request changes Hub" at bounding box center [826, 99] width 1085 height 29
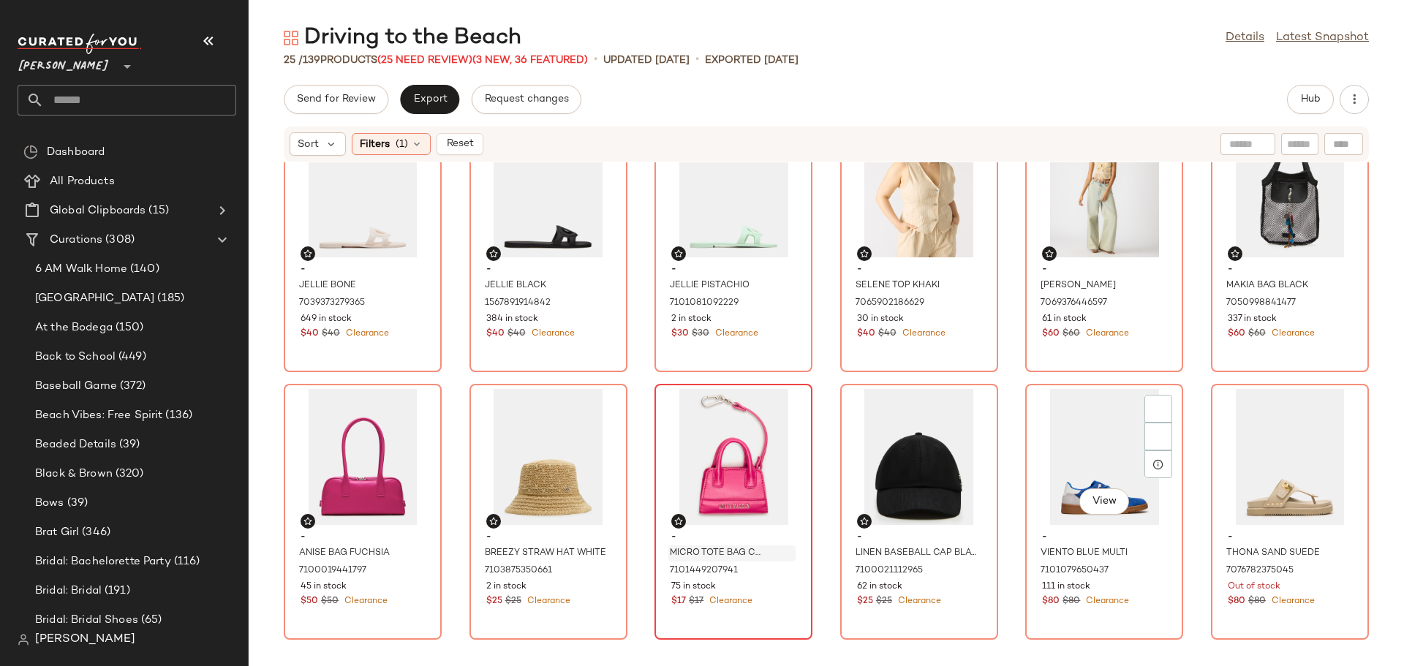
scroll to position [146, 0]
